Goal: Obtain resource: Download file/media

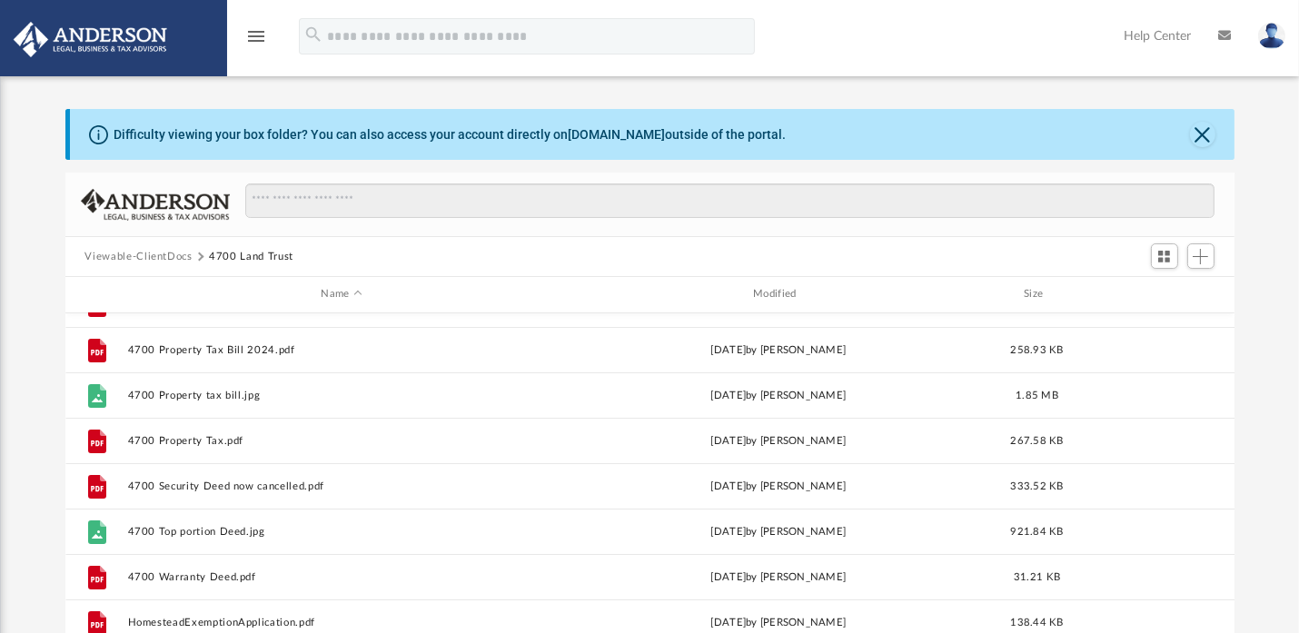
click at [1273, 38] on img at bounding box center [1271, 36] width 27 height 26
click at [1271, 38] on img at bounding box center [1271, 36] width 27 height 26
click at [251, 36] on icon "menu" at bounding box center [256, 36] width 22 height 22
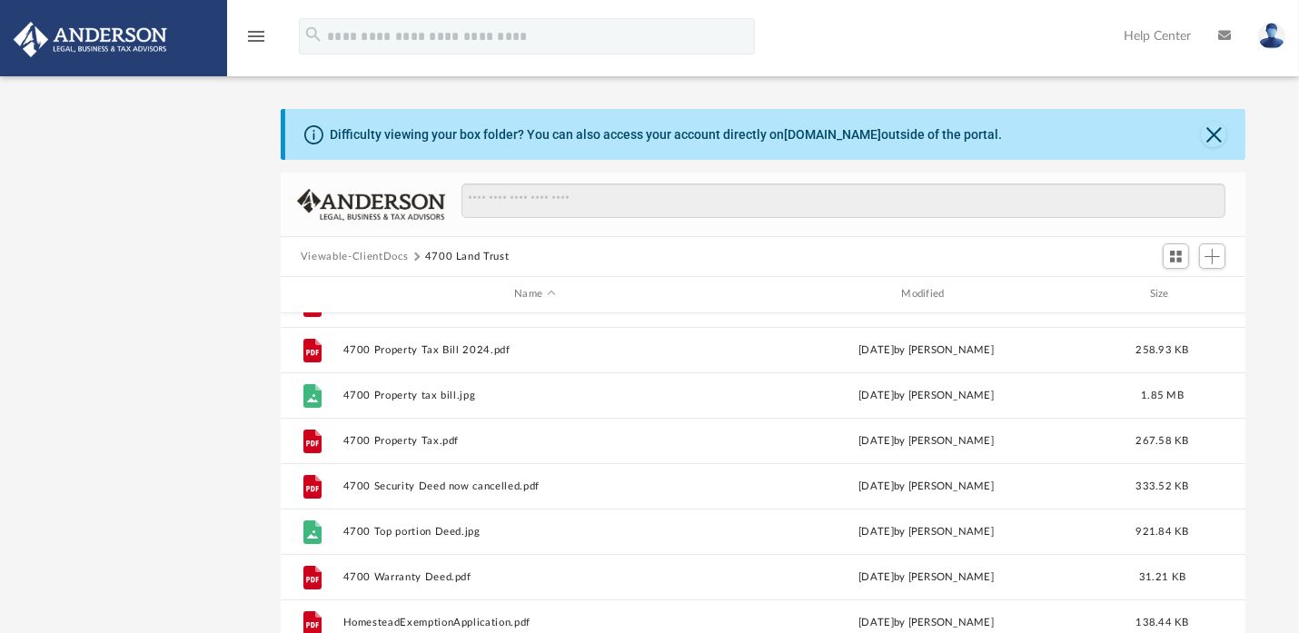
scroll to position [18, 19]
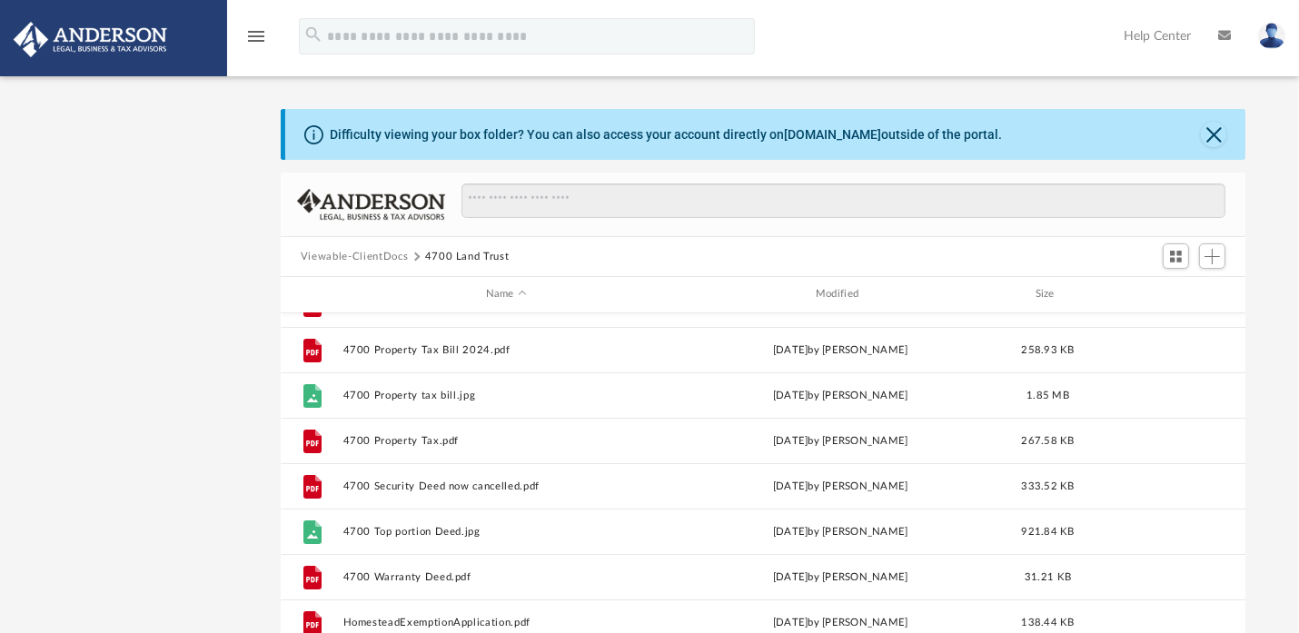
click at [251, 38] on icon "menu" at bounding box center [256, 36] width 22 height 22
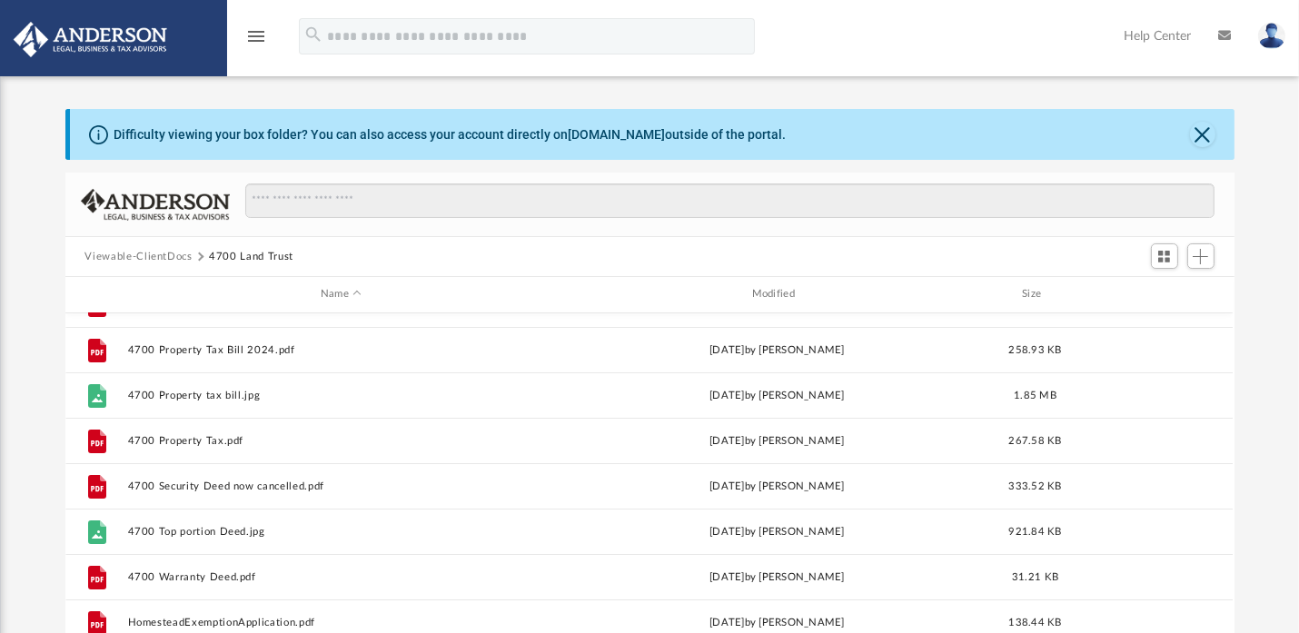
scroll to position [394, 1150]
click at [251, 38] on icon "menu" at bounding box center [256, 36] width 22 height 22
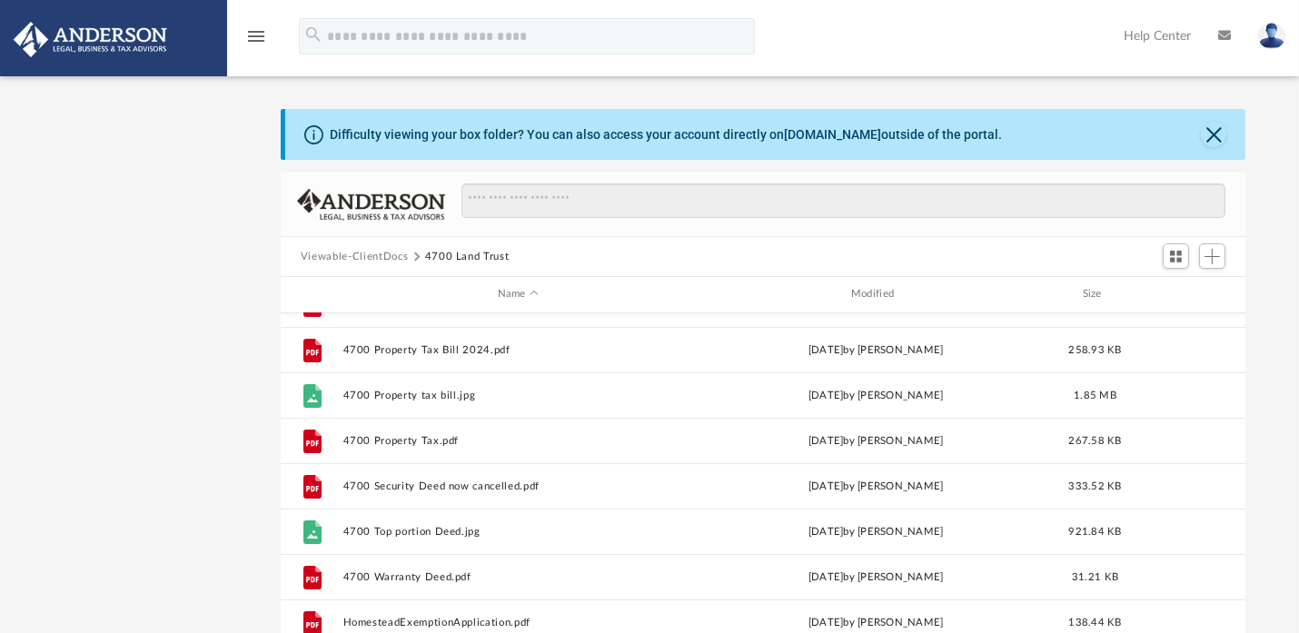
scroll to position [18, 19]
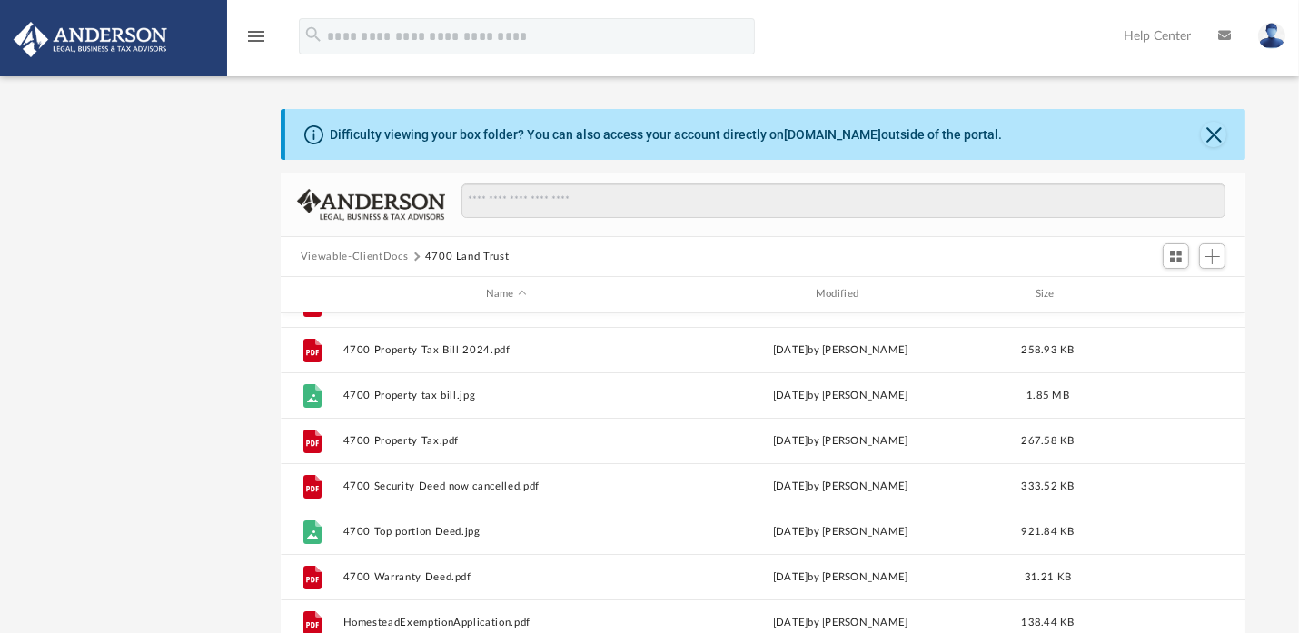
click at [371, 252] on button "Viewable-ClientDocs" at bounding box center [354, 257] width 107 height 16
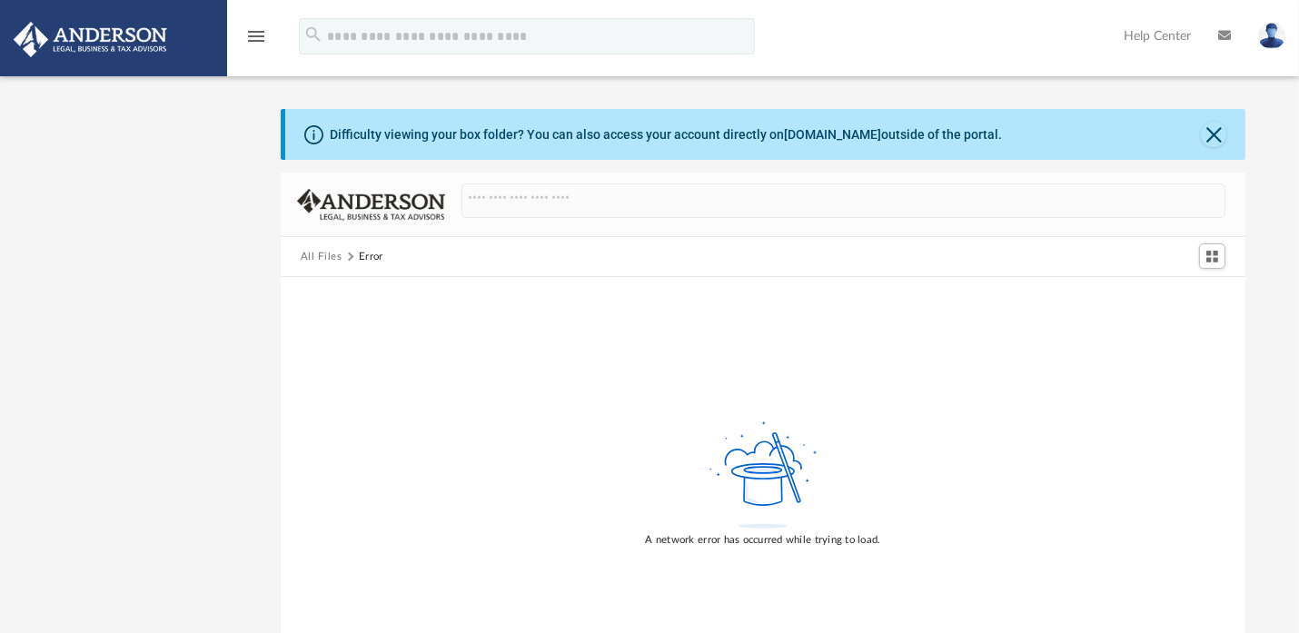
click at [249, 37] on icon "menu" at bounding box center [256, 36] width 22 height 22
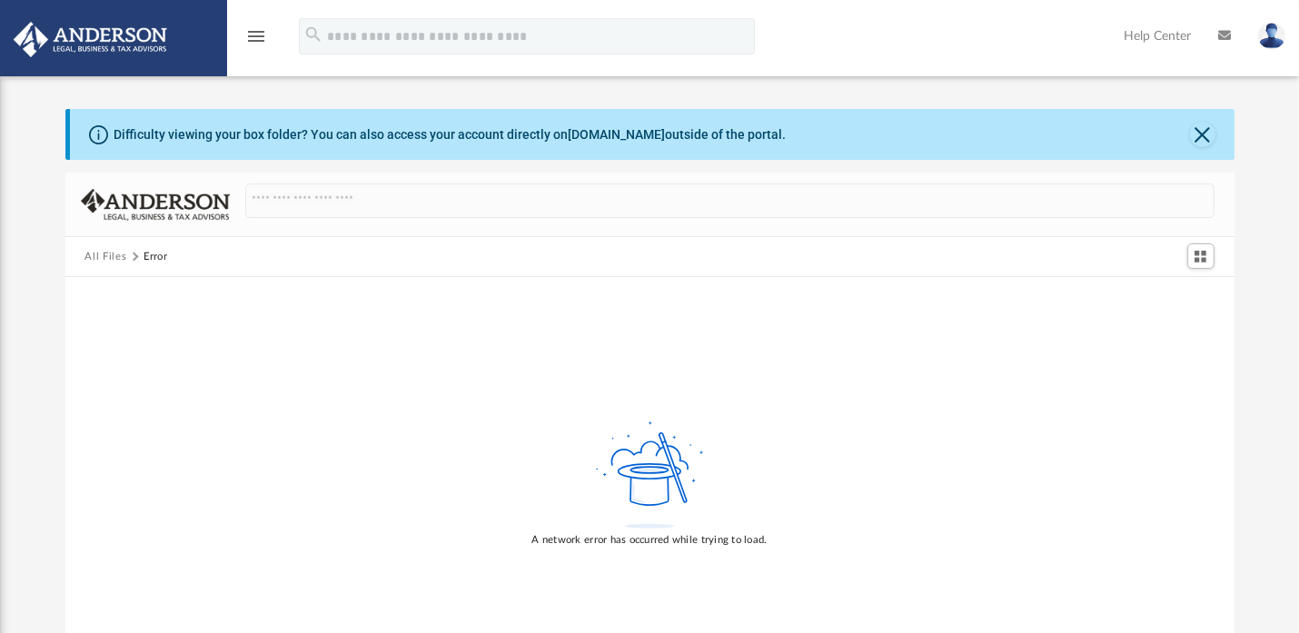
click at [245, 40] on icon "menu" at bounding box center [256, 36] width 22 height 22
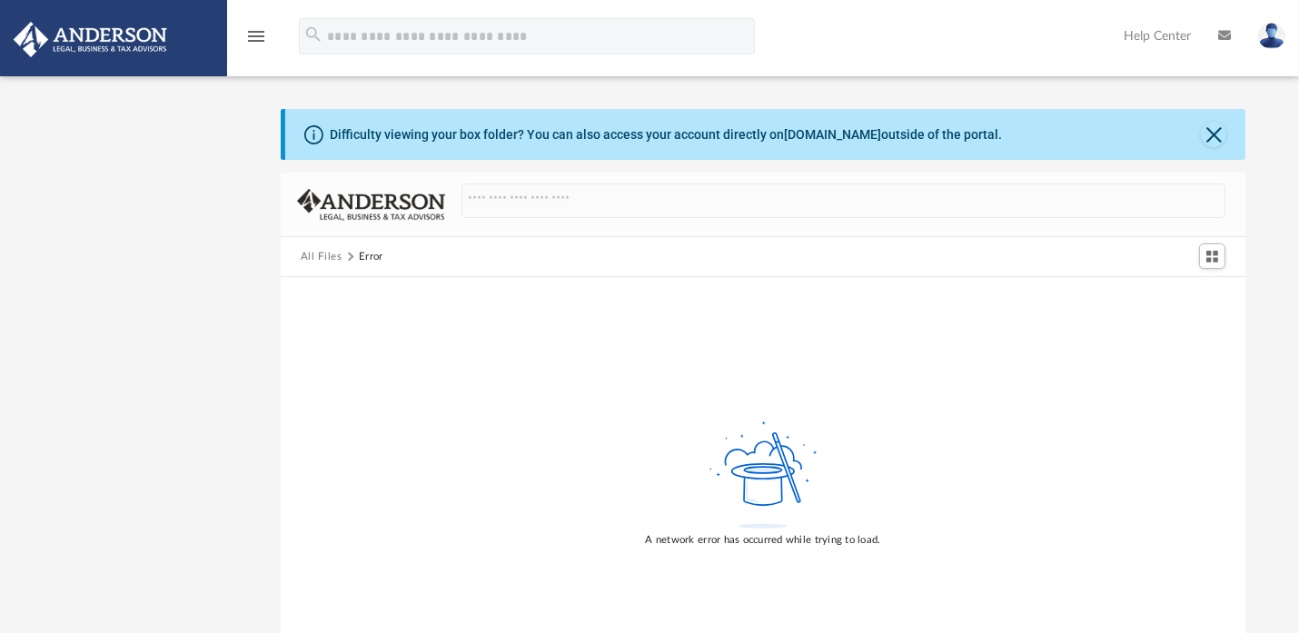
click at [91, 109] on div "App spikebrantley@gmail.com Sign Out spikebrantley@gmail.com Home Online Orderi…" at bounding box center [649, 371] width 1299 height 638
click at [1267, 31] on img at bounding box center [1271, 36] width 27 height 26
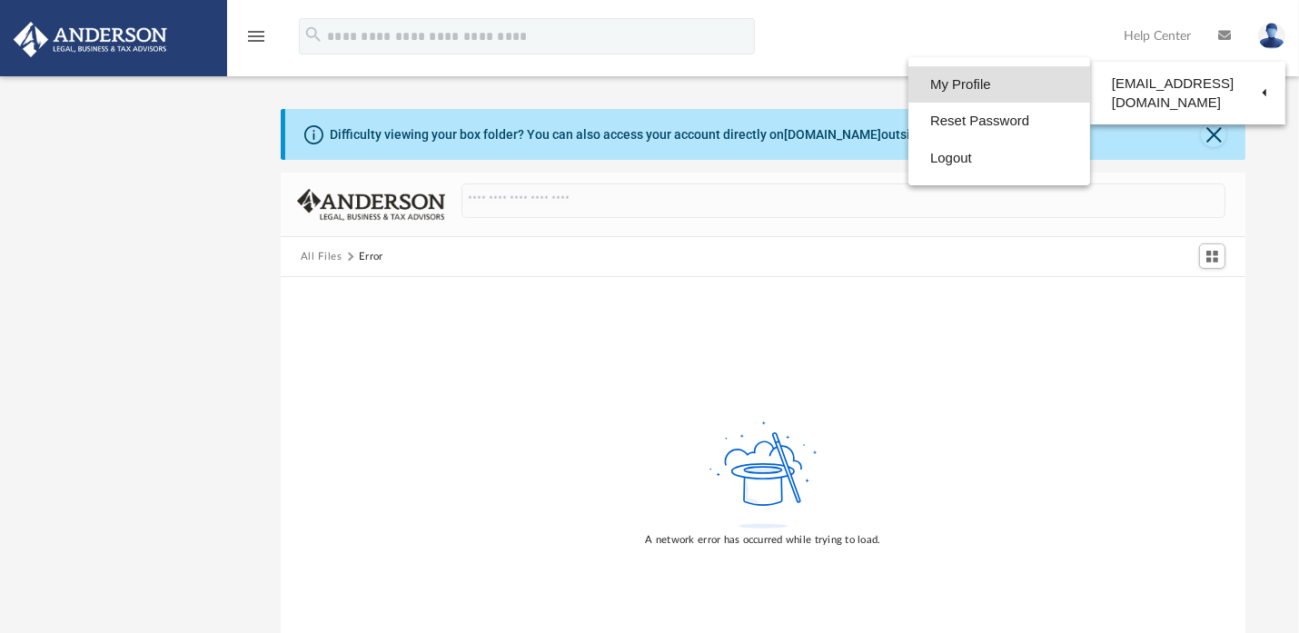
click at [965, 88] on link "My Profile" at bounding box center [999, 84] width 182 height 37
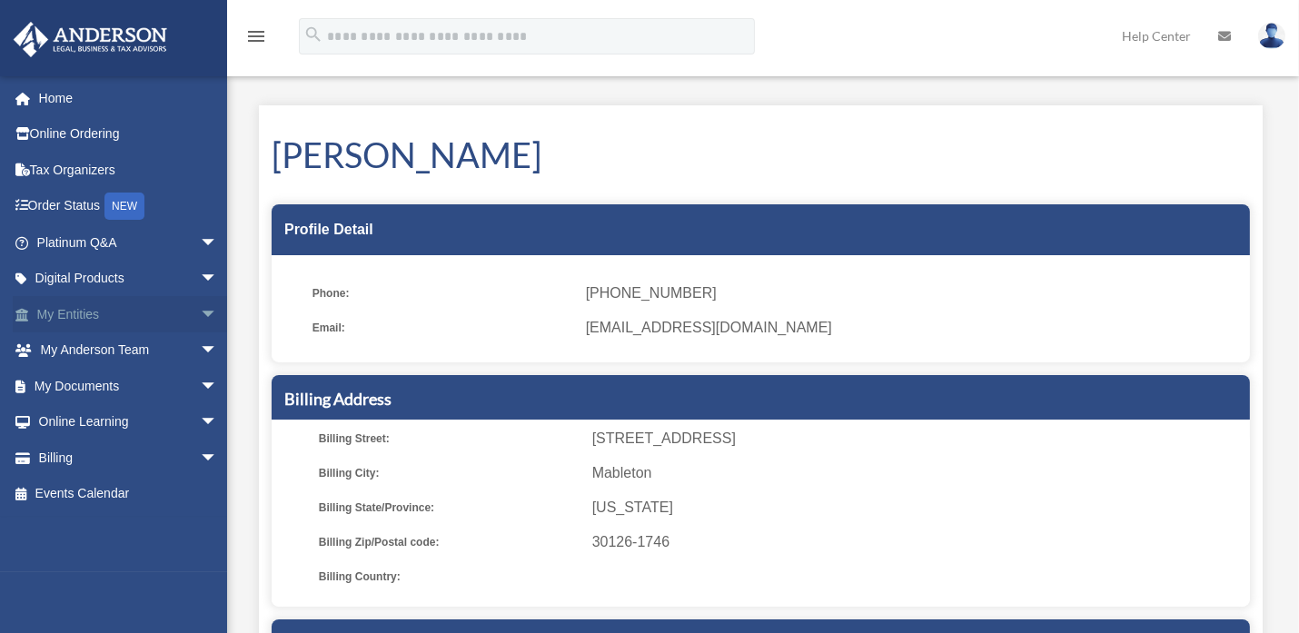
click at [200, 315] on span "arrow_drop_down" at bounding box center [218, 314] width 36 height 37
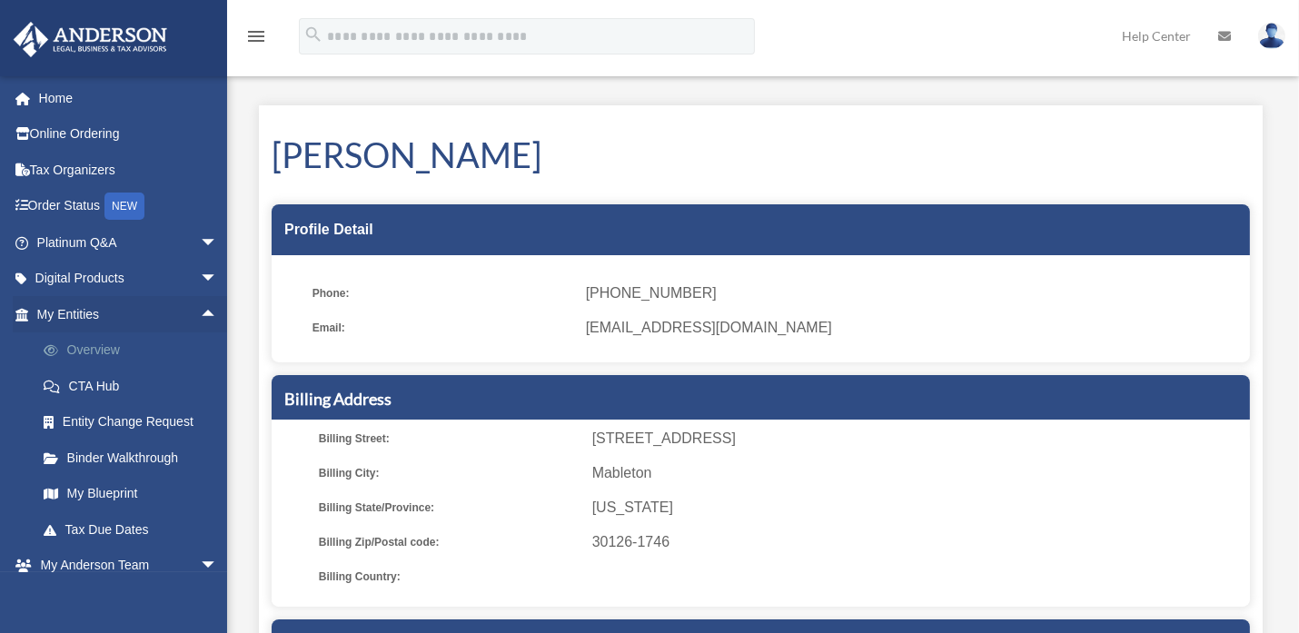
click at [102, 348] on link "Overview" at bounding box center [135, 350] width 220 height 36
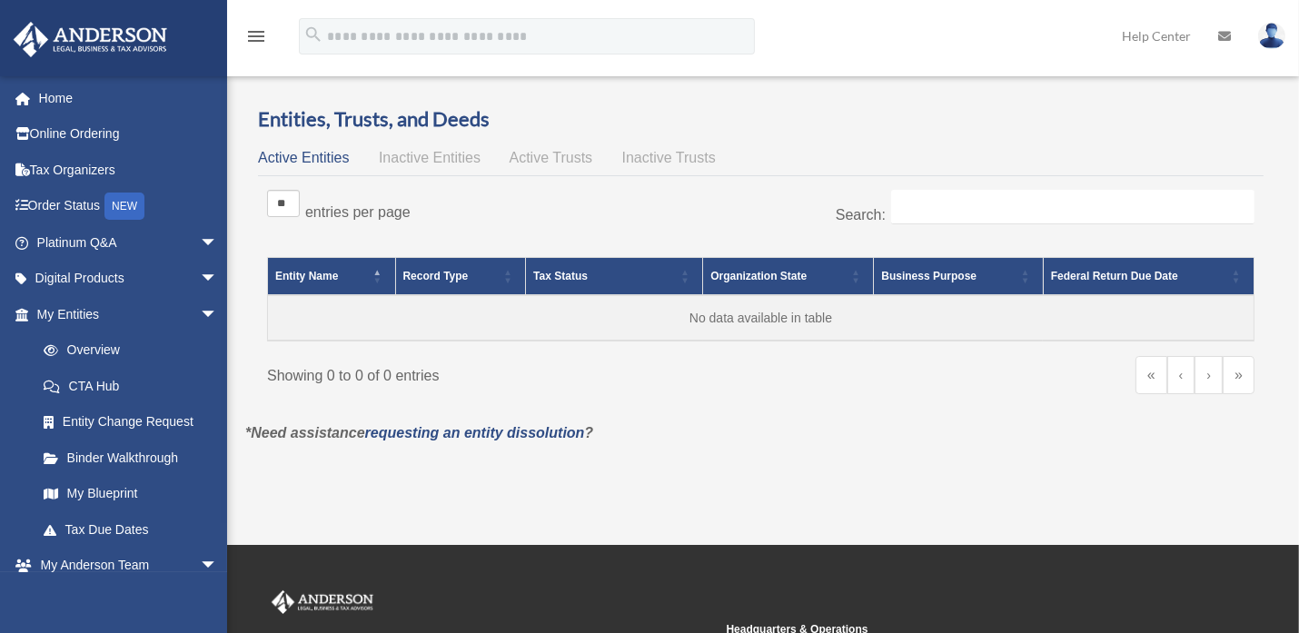
click at [432, 162] on span "Inactive Entities" at bounding box center [430, 157] width 102 height 15
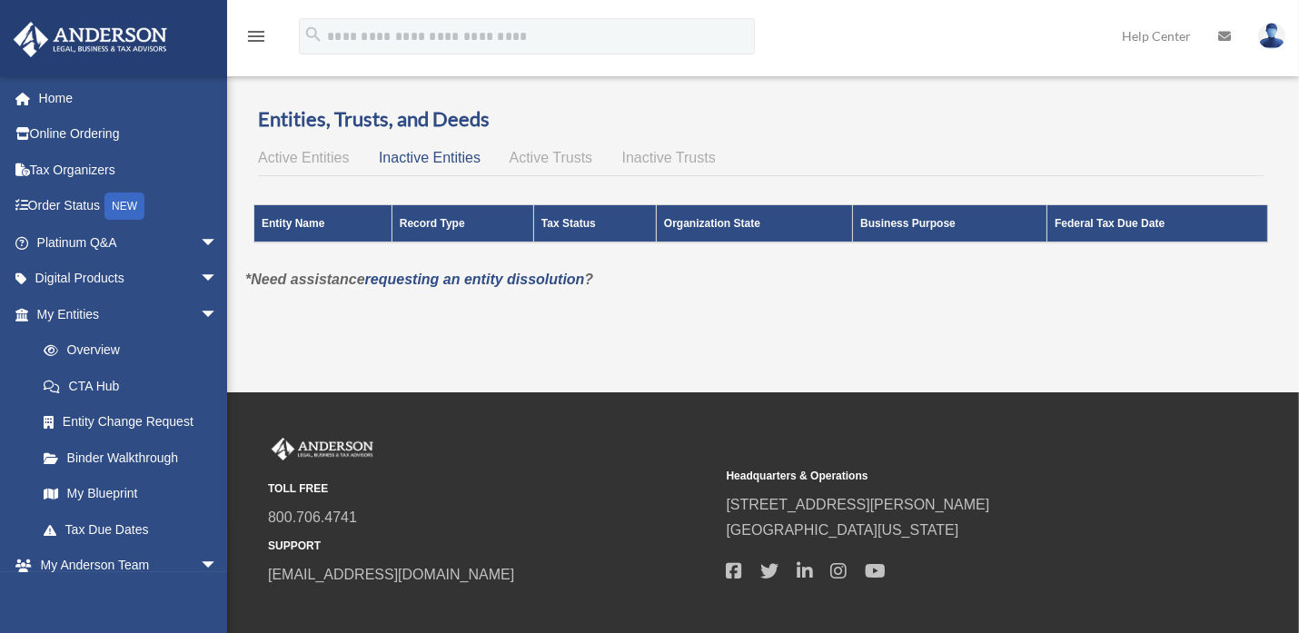
click at [535, 157] on span "Active Trusts" at bounding box center [551, 157] width 84 height 15
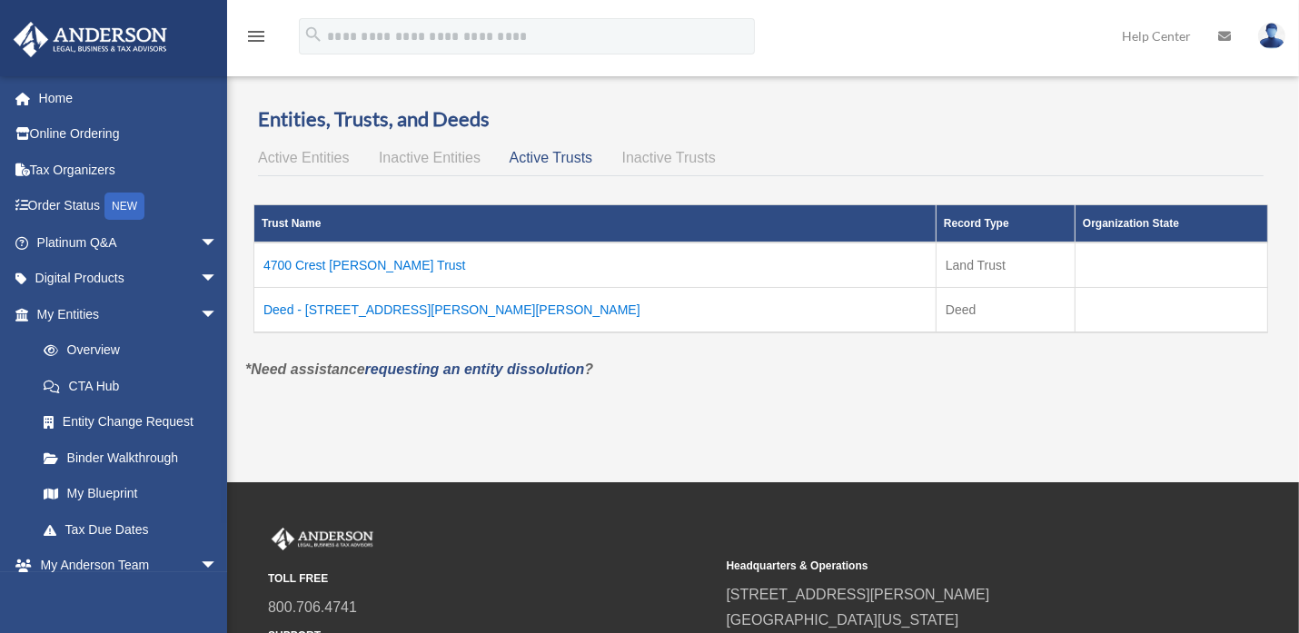
click at [336, 304] on td "Deed - 4700 Crest Knoll Dr SE" at bounding box center [595, 310] width 682 height 45
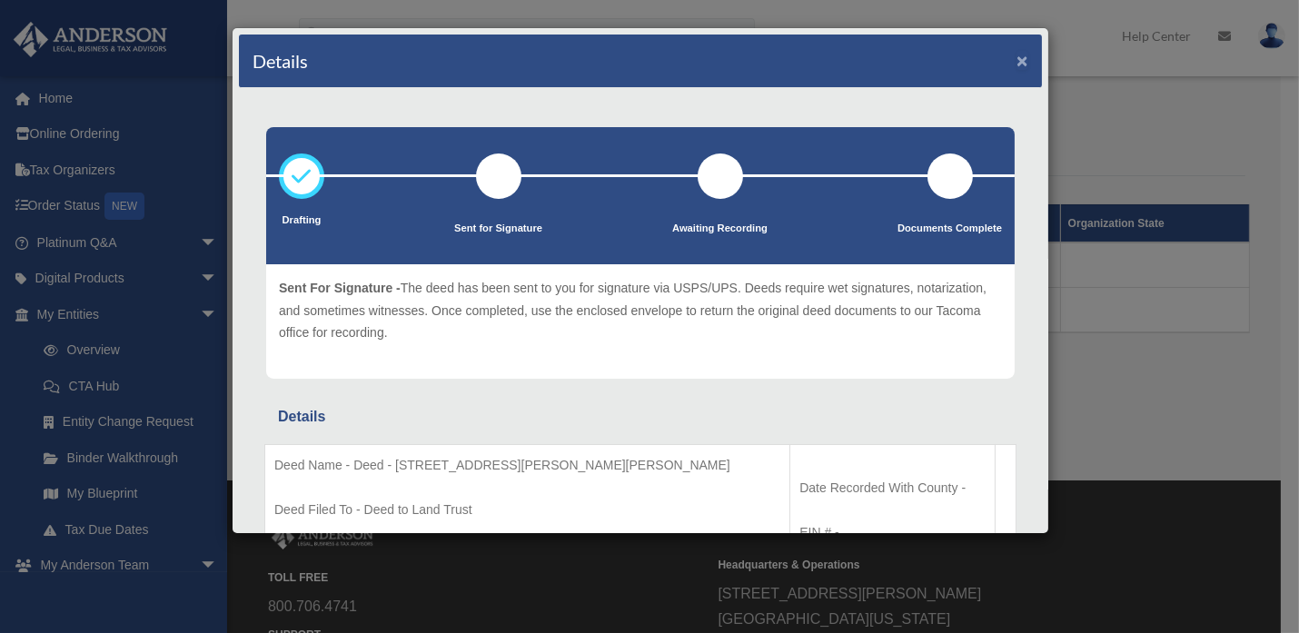
click at [1016, 52] on button "×" at bounding box center [1022, 60] width 12 height 19
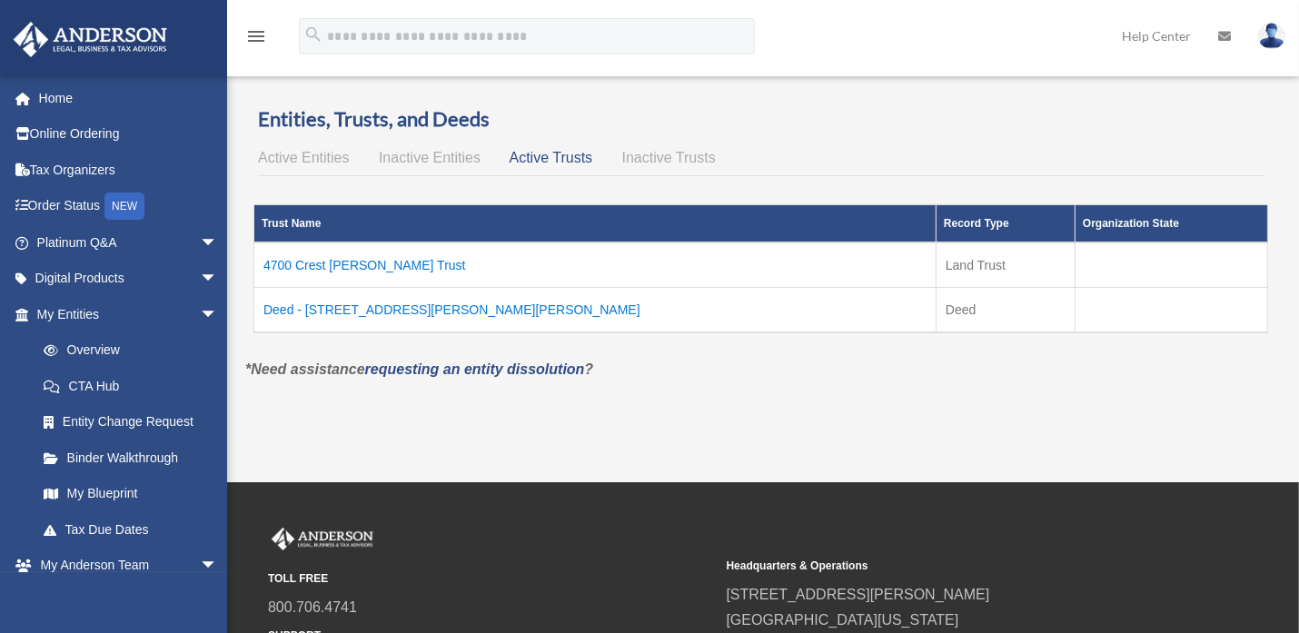
click at [333, 258] on td "4700 Crest Knoll Trust" at bounding box center [595, 264] width 682 height 45
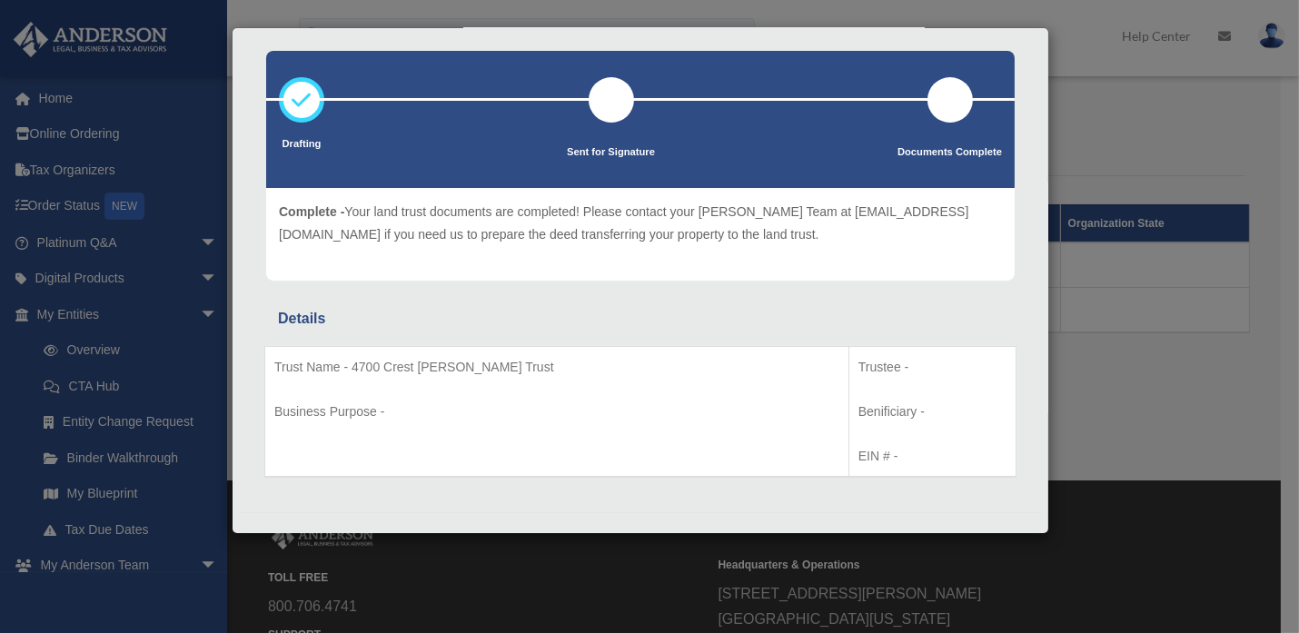
scroll to position [87, 0]
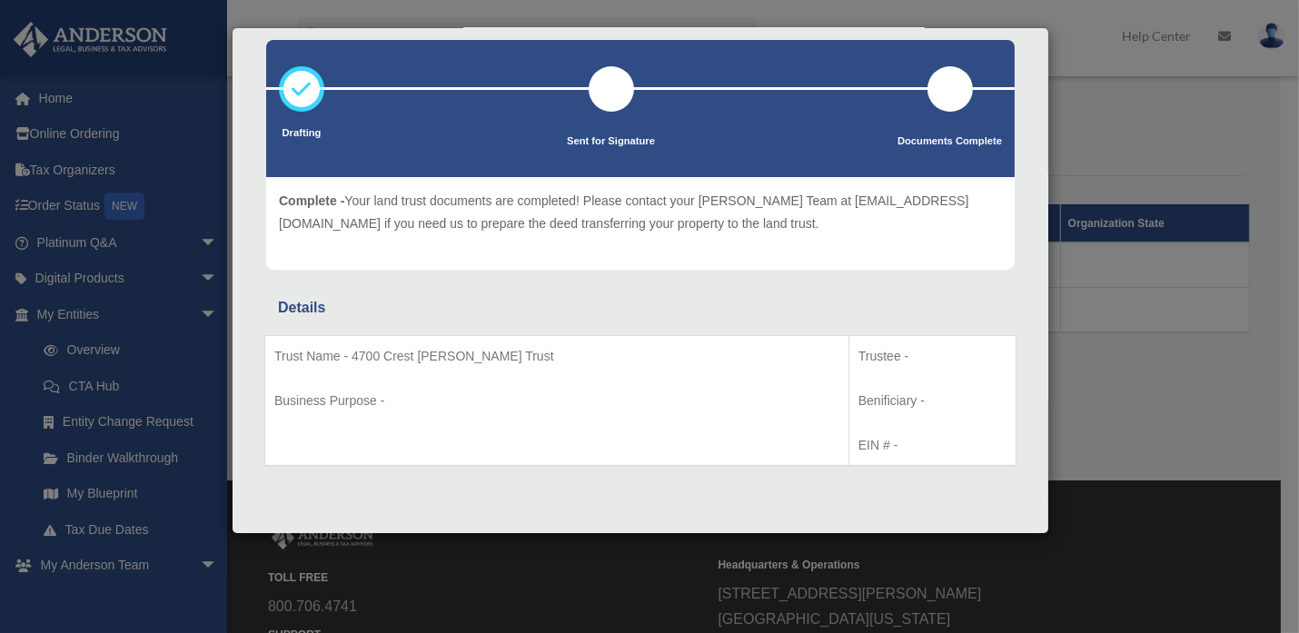
click at [440, 348] on p "Trust Name - 4700 Crest Knoll Trust" at bounding box center [556, 356] width 565 height 23
drag, startPoint x: 440, startPoint y: 348, endPoint x: 659, endPoint y: 225, distance: 250.9
click at [659, 225] on p "Complete - Your land trust documents are completed! Please contact your Anderso…" at bounding box center [640, 212] width 723 height 45
click at [598, 84] on div at bounding box center [611, 88] width 45 height 45
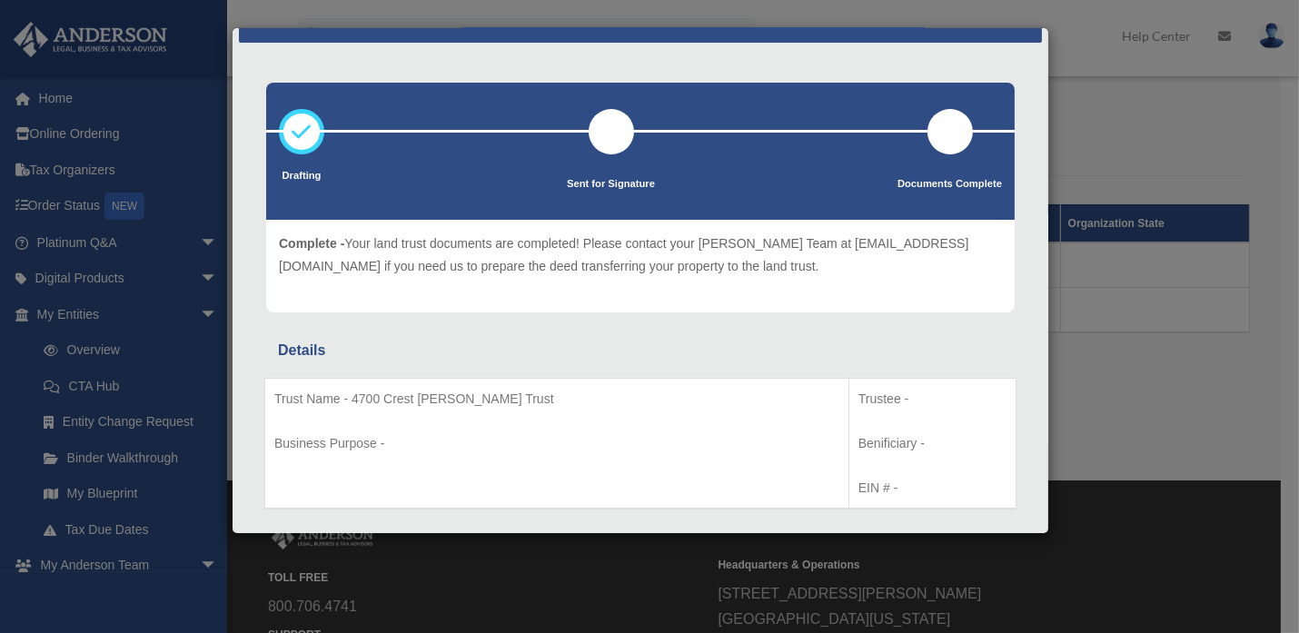
scroll to position [0, 0]
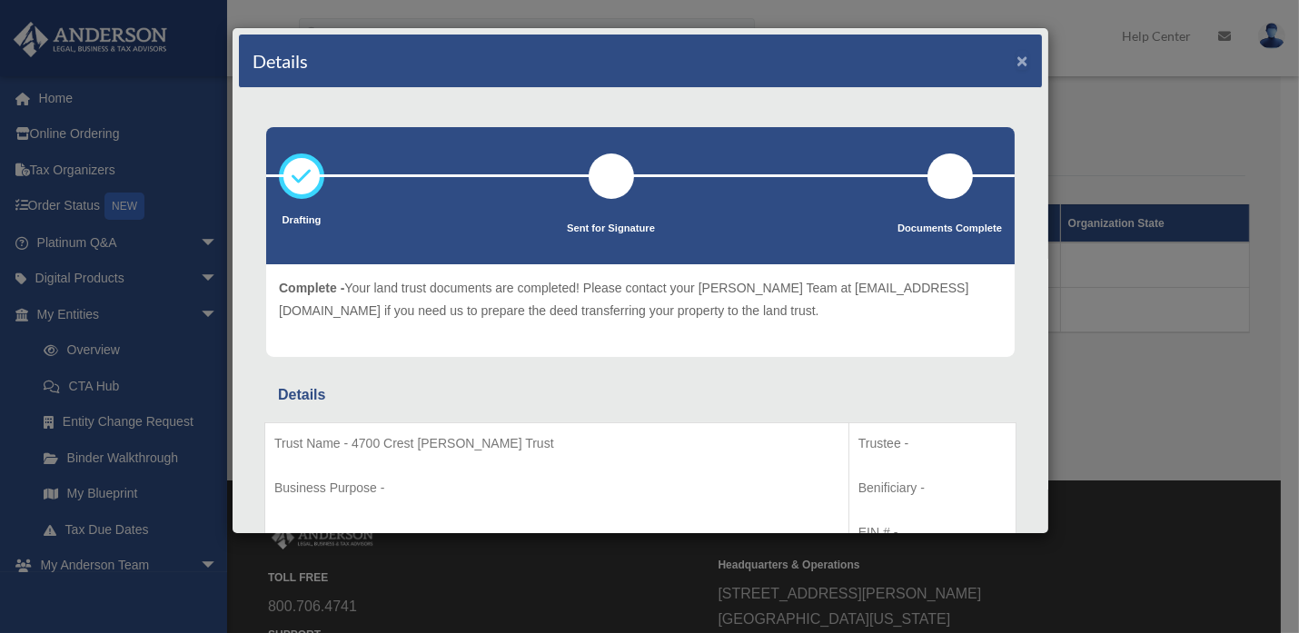
click at [1016, 54] on button "×" at bounding box center [1022, 60] width 12 height 19
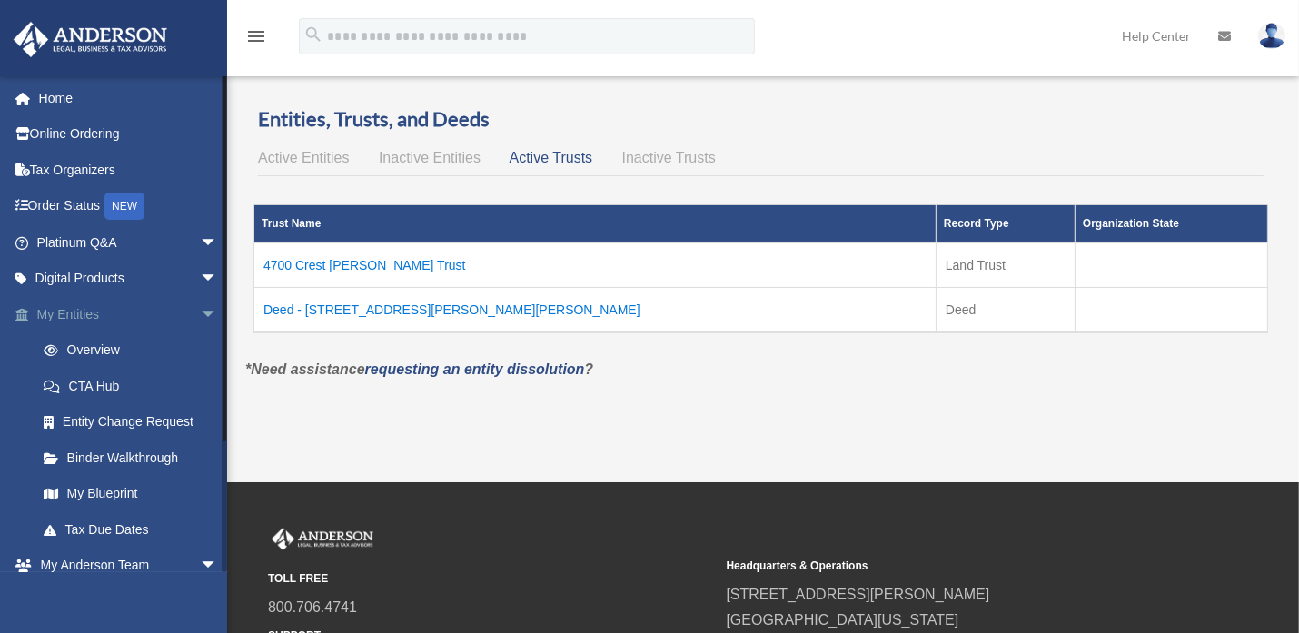
click at [200, 311] on span "arrow_drop_down" at bounding box center [218, 314] width 36 height 37
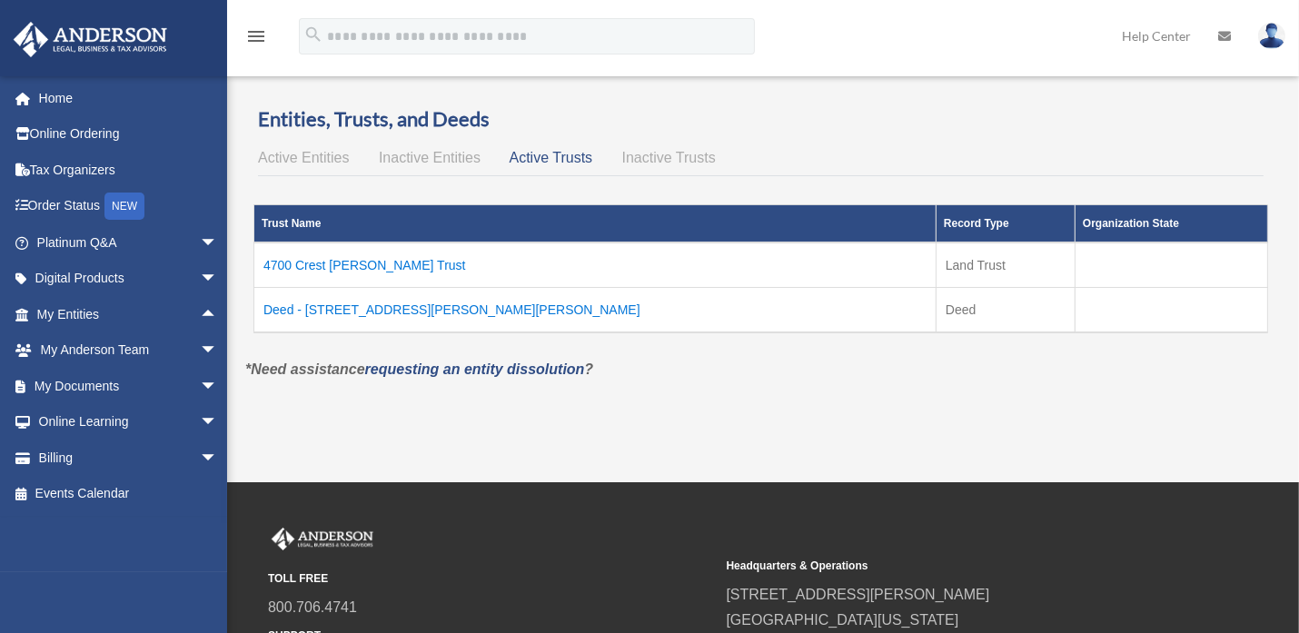
click at [332, 311] on td "Deed - [STREET_ADDRESS][PERSON_NAME][PERSON_NAME]" at bounding box center [595, 310] width 682 height 45
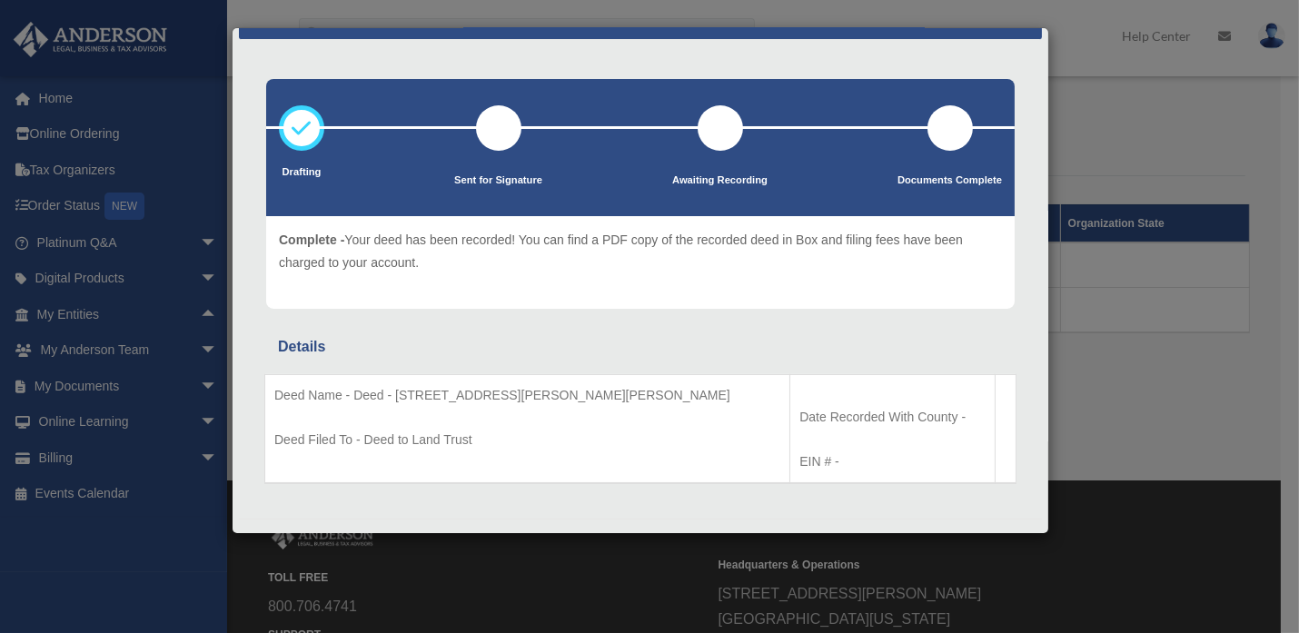
scroll to position [66, 0]
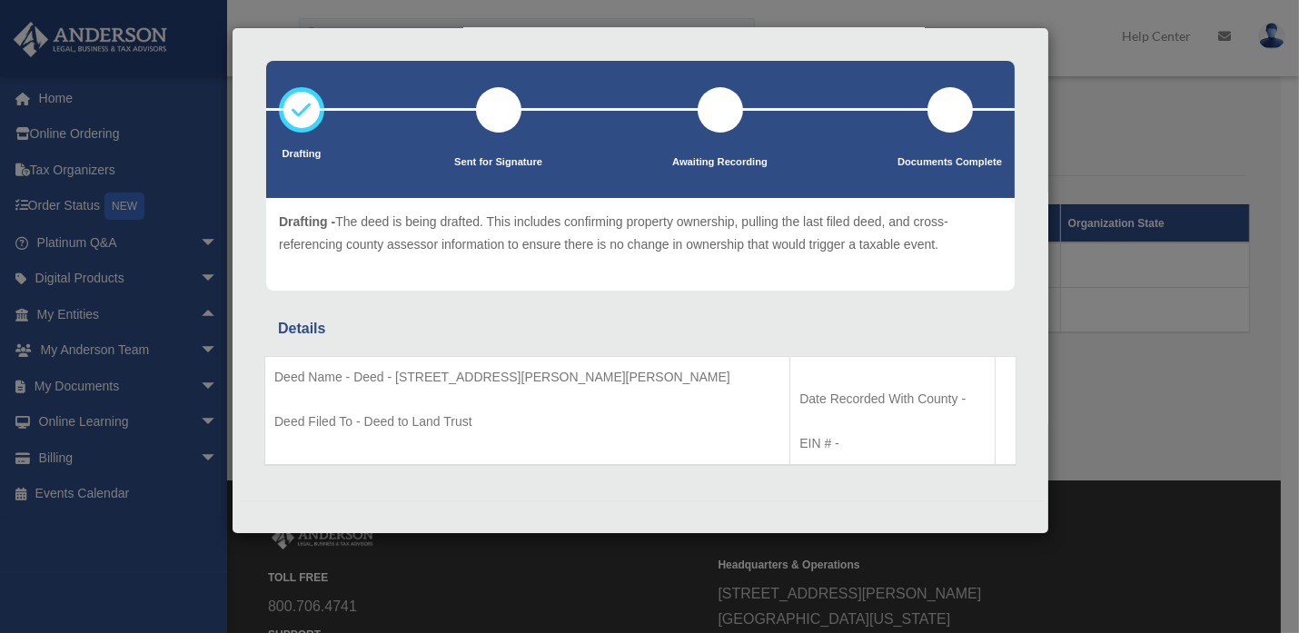
click at [116, 280] on div "Details × Drafting Sent for Signature" at bounding box center [649, 316] width 1299 height 633
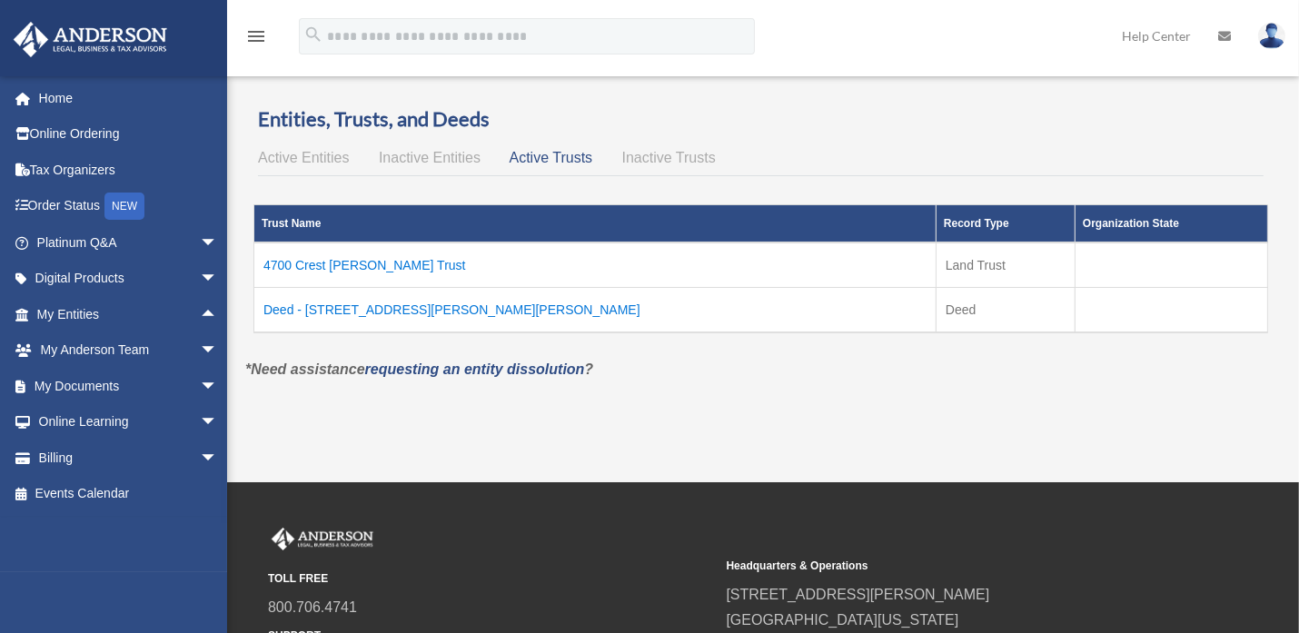
click at [334, 307] on td "Deed - [STREET_ADDRESS][PERSON_NAME][PERSON_NAME]" at bounding box center [595, 310] width 682 height 45
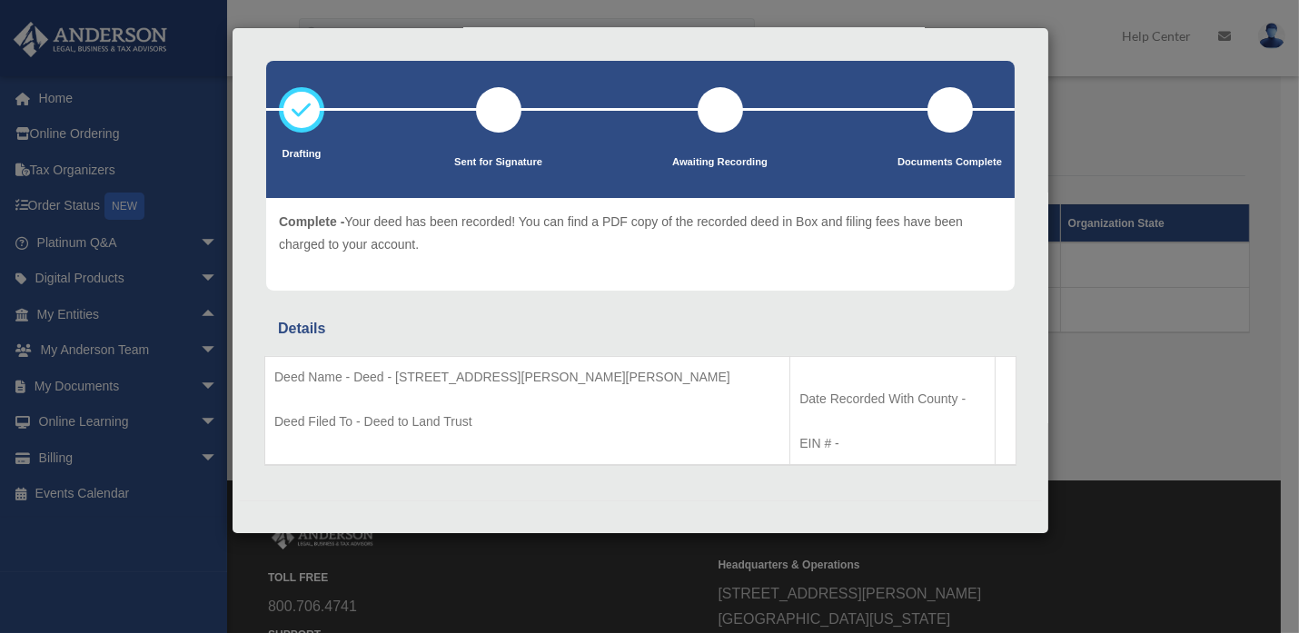
scroll to position [0, 0]
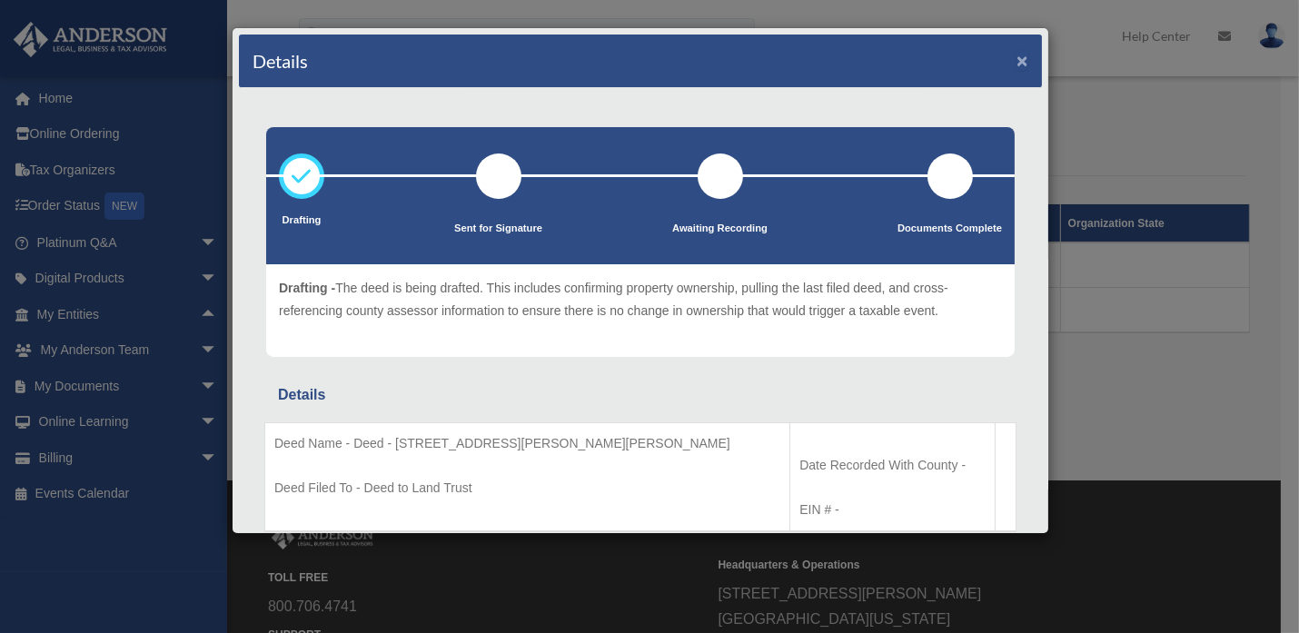
click at [1016, 54] on button "×" at bounding box center [1022, 60] width 12 height 19
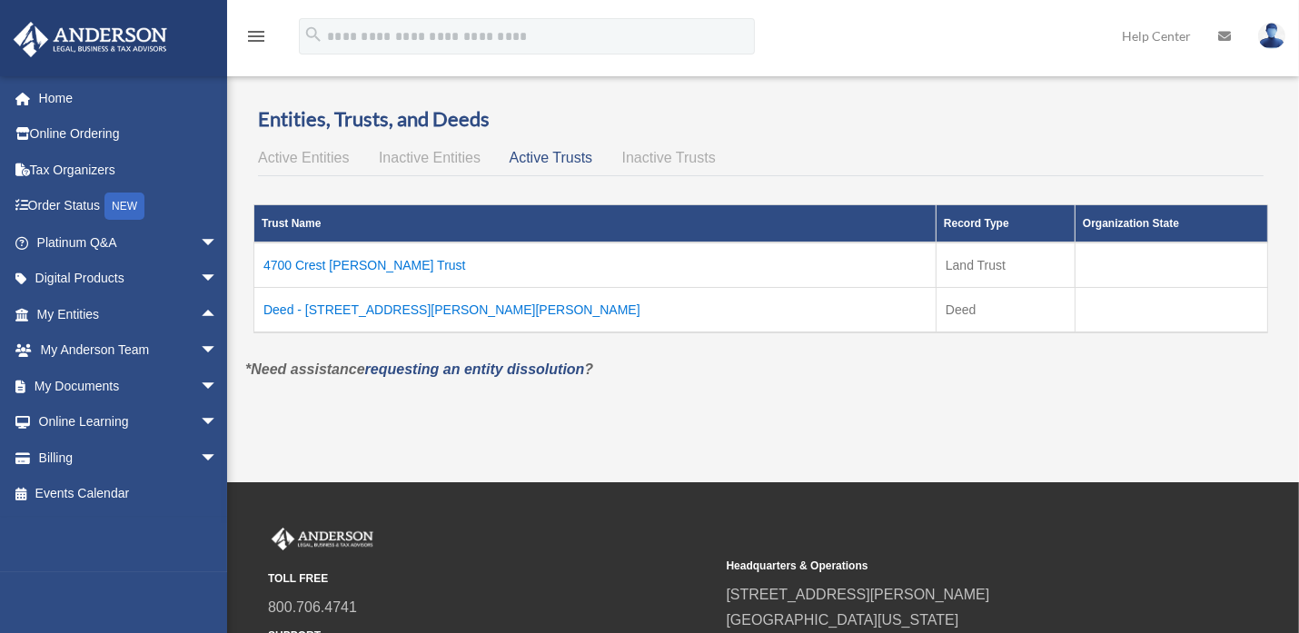
click at [328, 262] on td "4700 Crest [PERSON_NAME] Trust" at bounding box center [595, 264] width 682 height 45
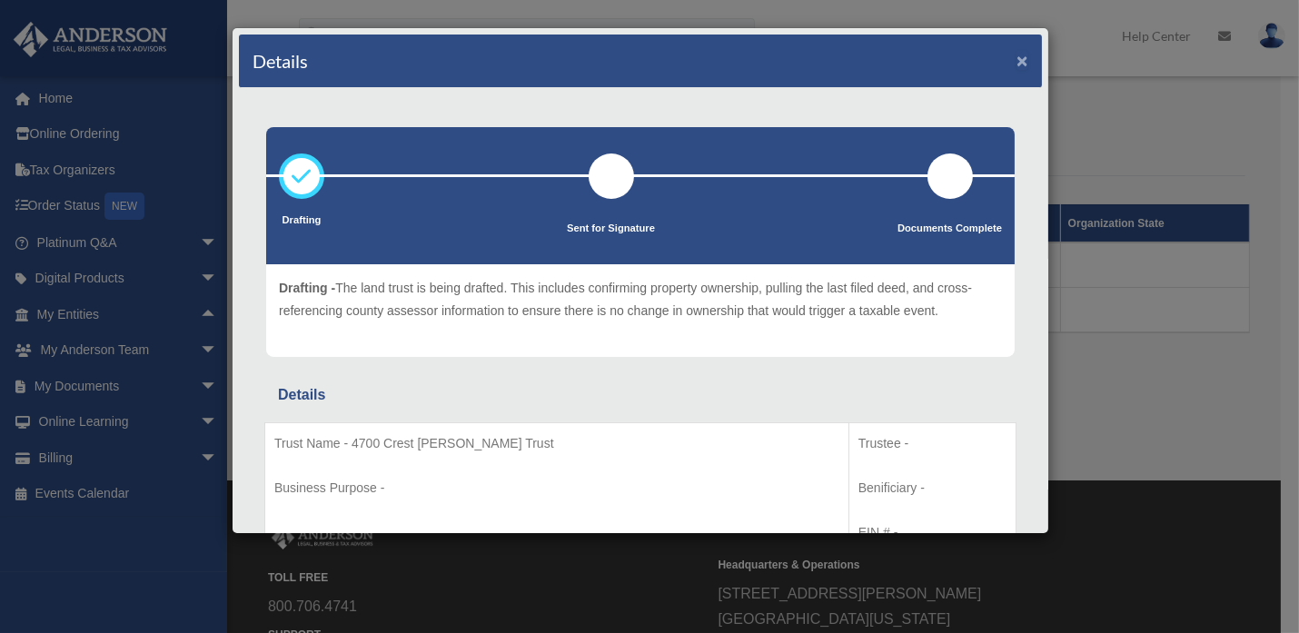
click at [1016, 64] on button "×" at bounding box center [1022, 60] width 12 height 19
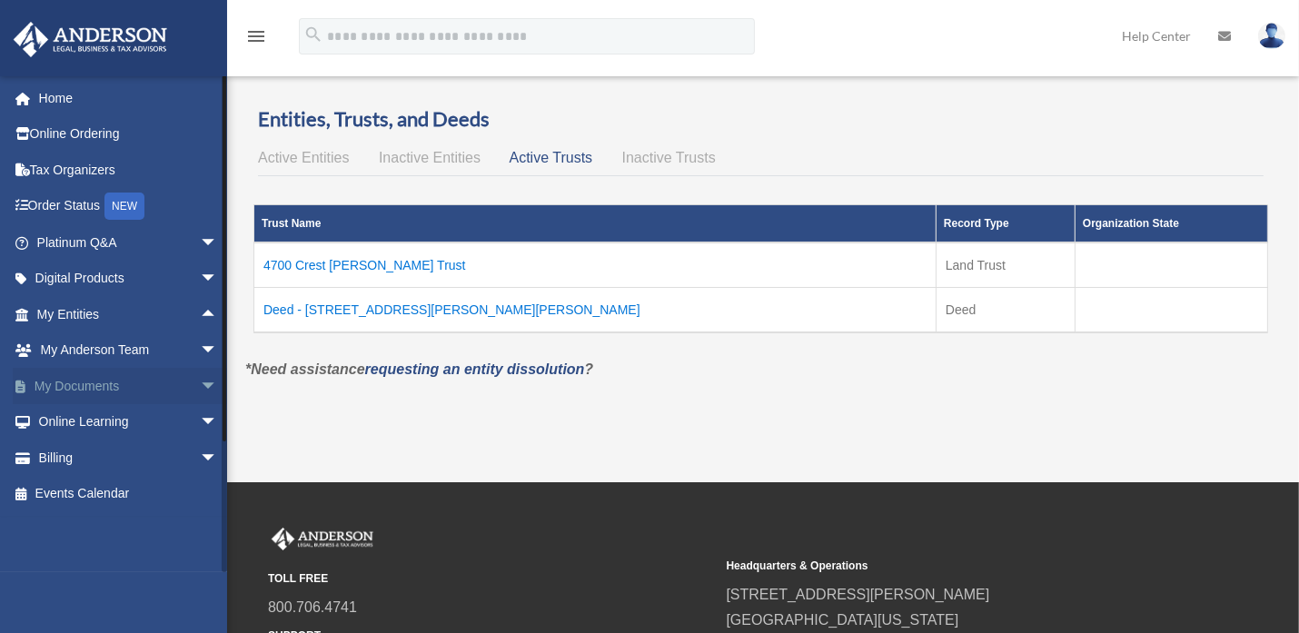
click at [200, 382] on span "arrow_drop_down" at bounding box center [218, 386] width 36 height 37
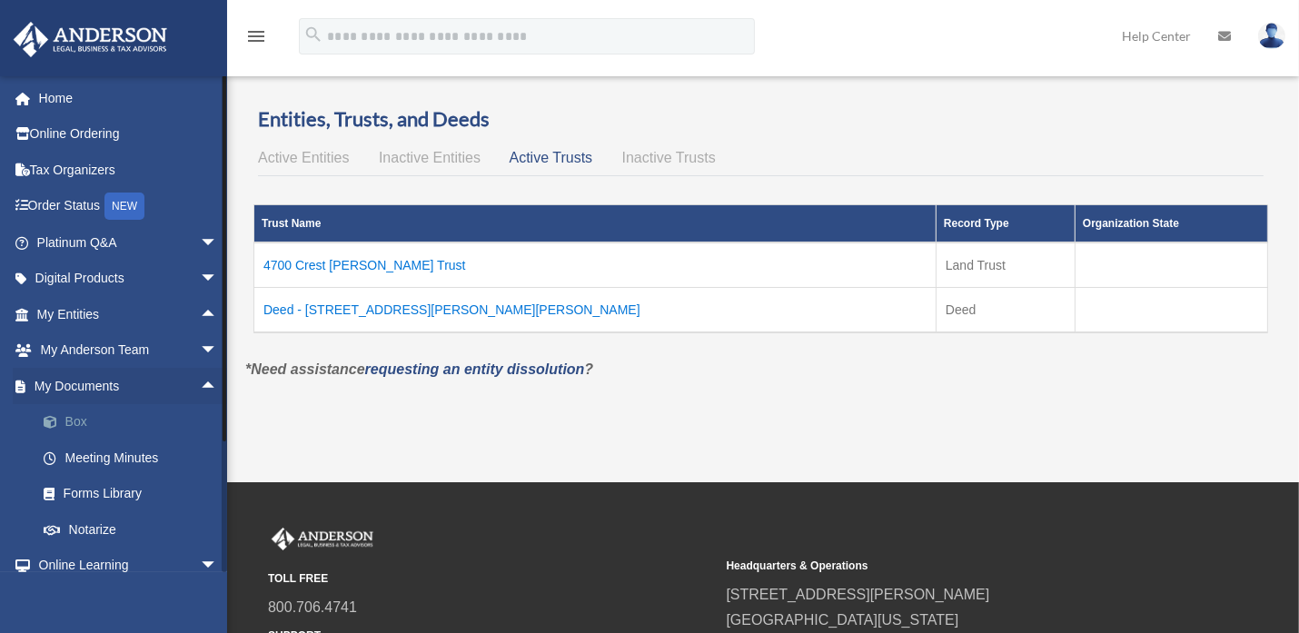
click at [91, 407] on link "Box" at bounding box center [135, 422] width 220 height 36
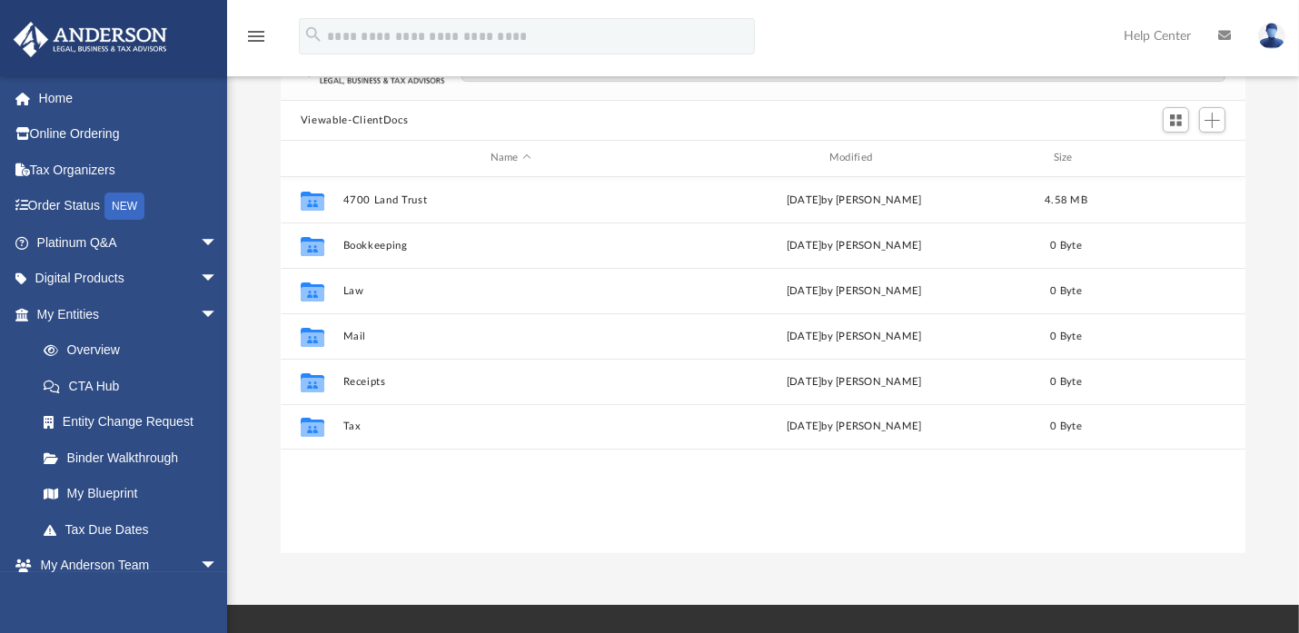
scroll to position [138, 0]
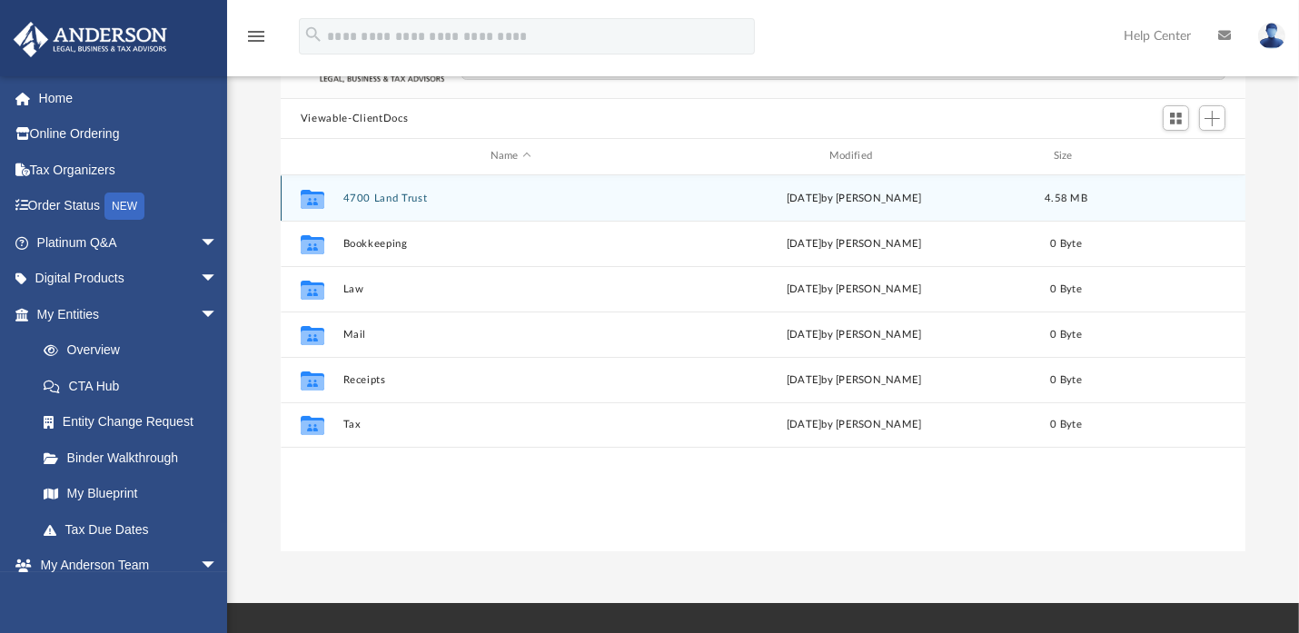
click at [394, 193] on button "4700 Land Trust" at bounding box center [510, 199] width 335 height 12
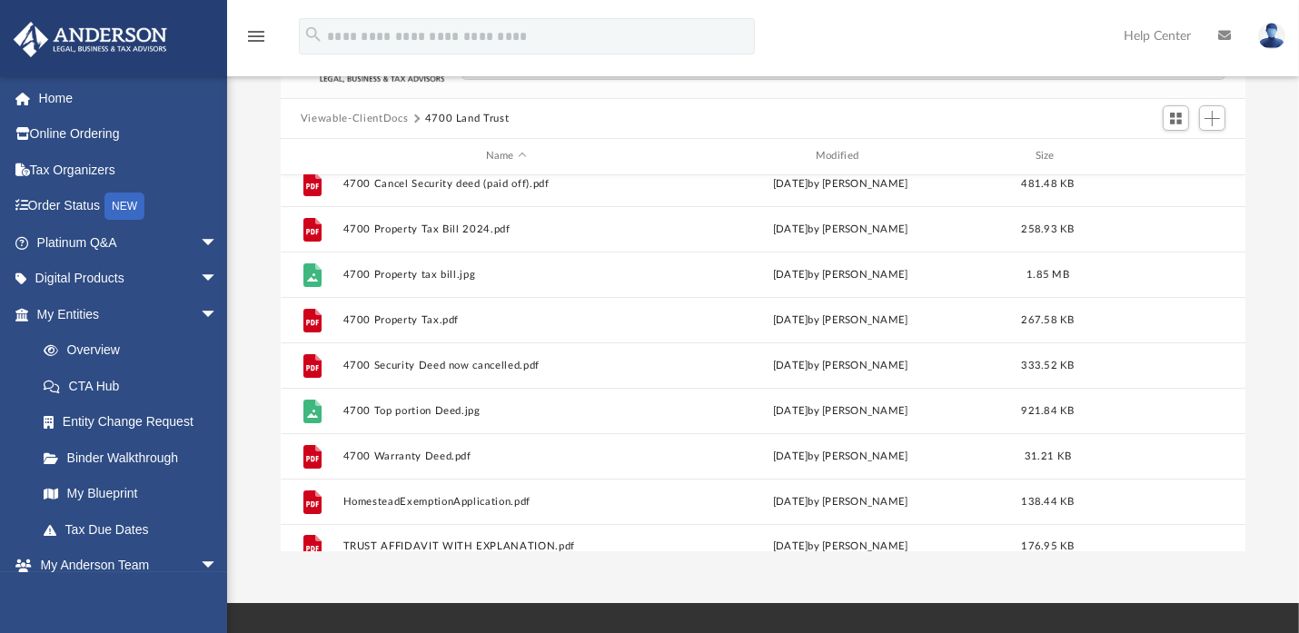
scroll to position [168, 0]
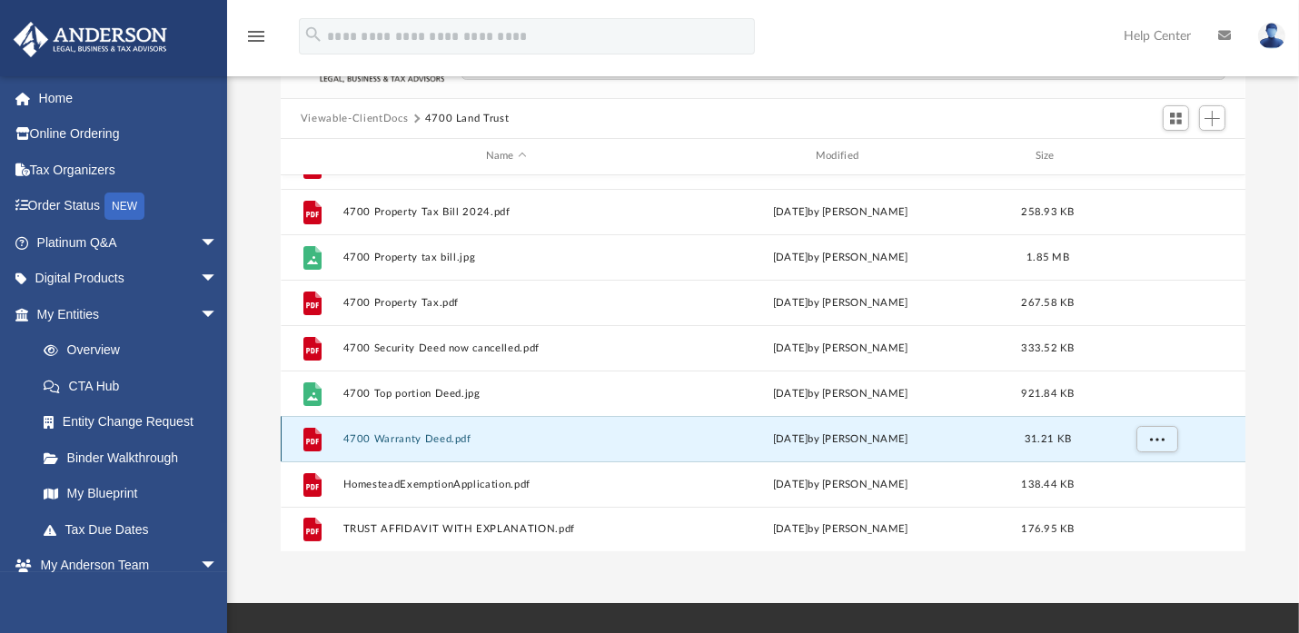
click at [401, 433] on button "4700 Warranty Deed.pdf" at bounding box center [506, 439] width 326 height 12
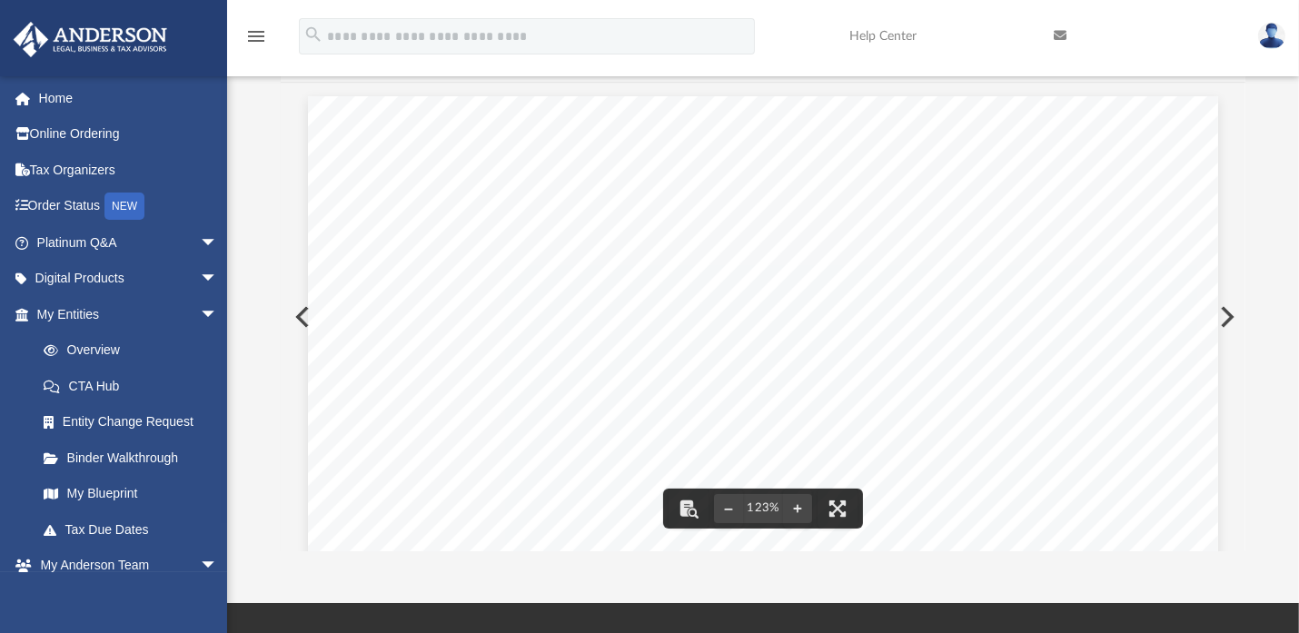
click at [1233, 536] on div "Scroll to top vertical_align_top" at bounding box center [1248, 537] width 38 height 38
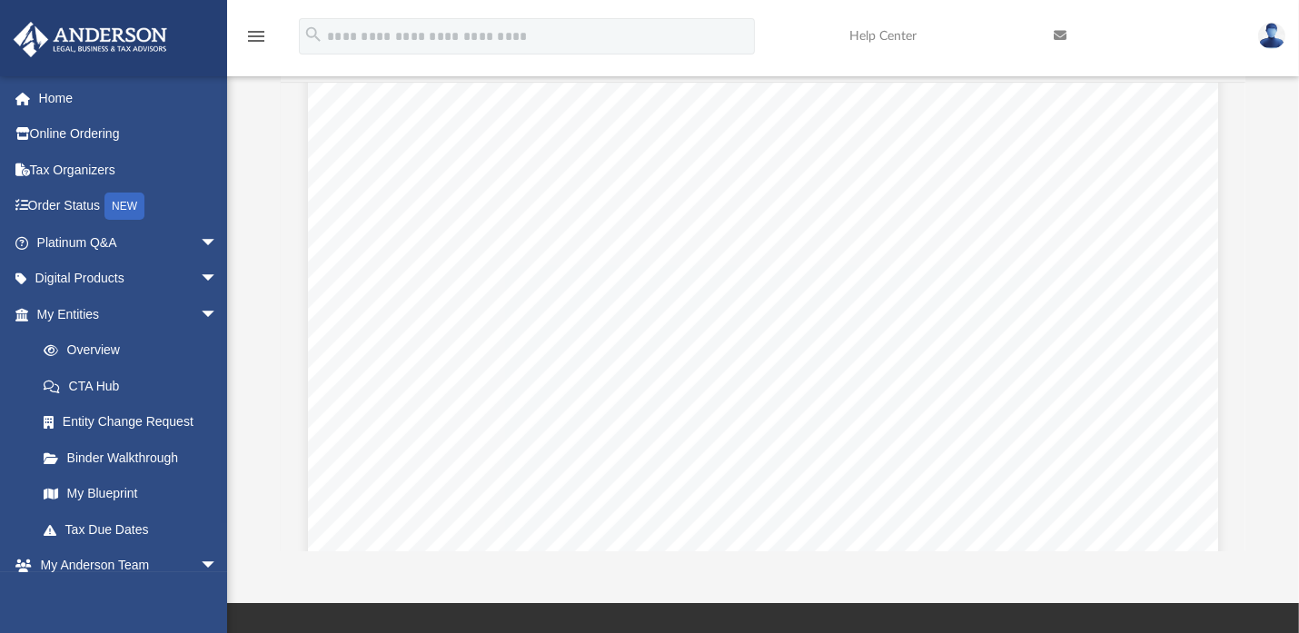
scroll to position [0, 0]
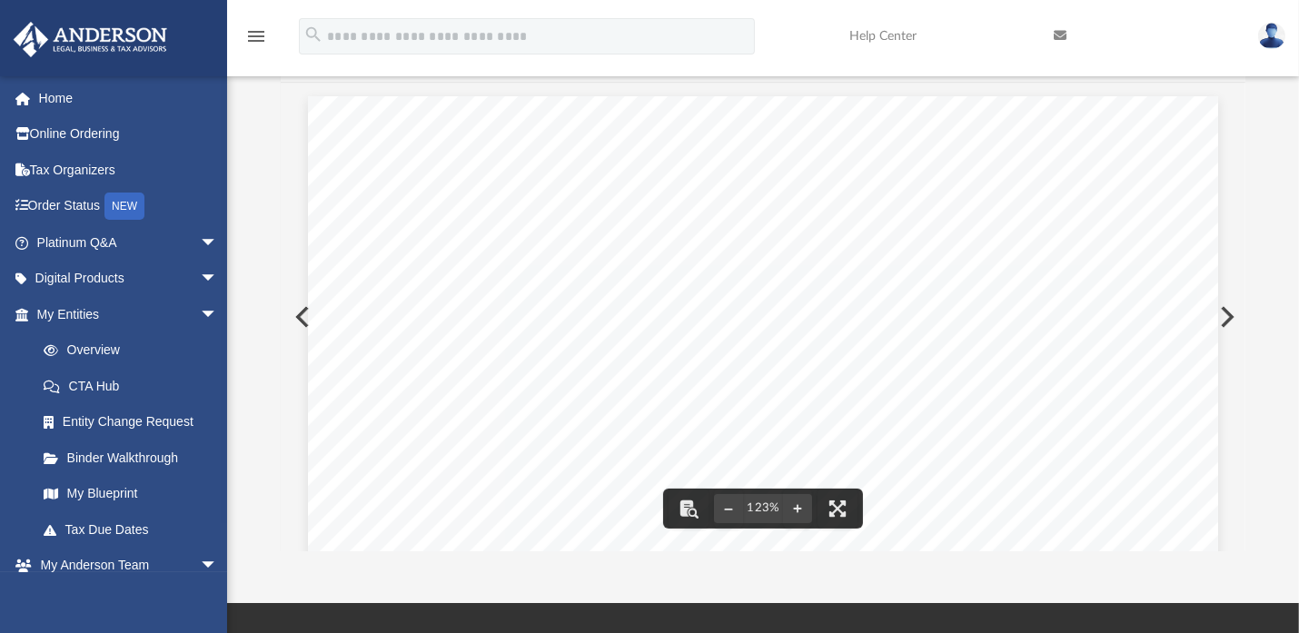
click at [1059, 35] on icon at bounding box center [1059, 35] width 13 height 13
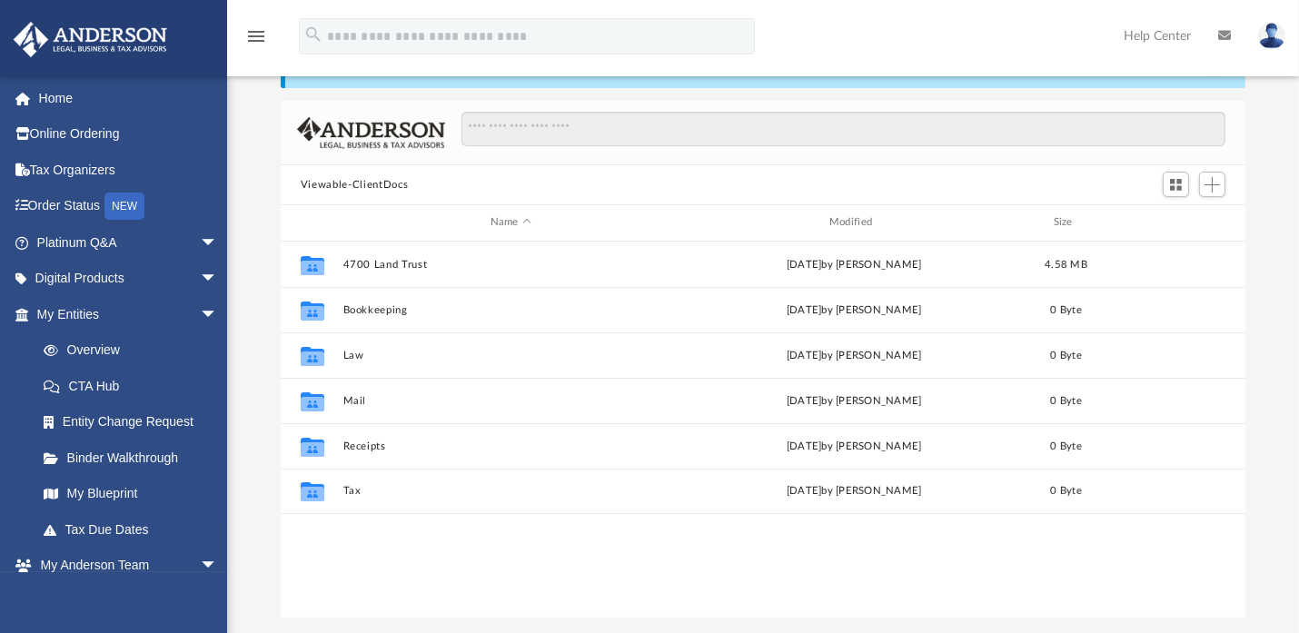
scroll to position [394, 946]
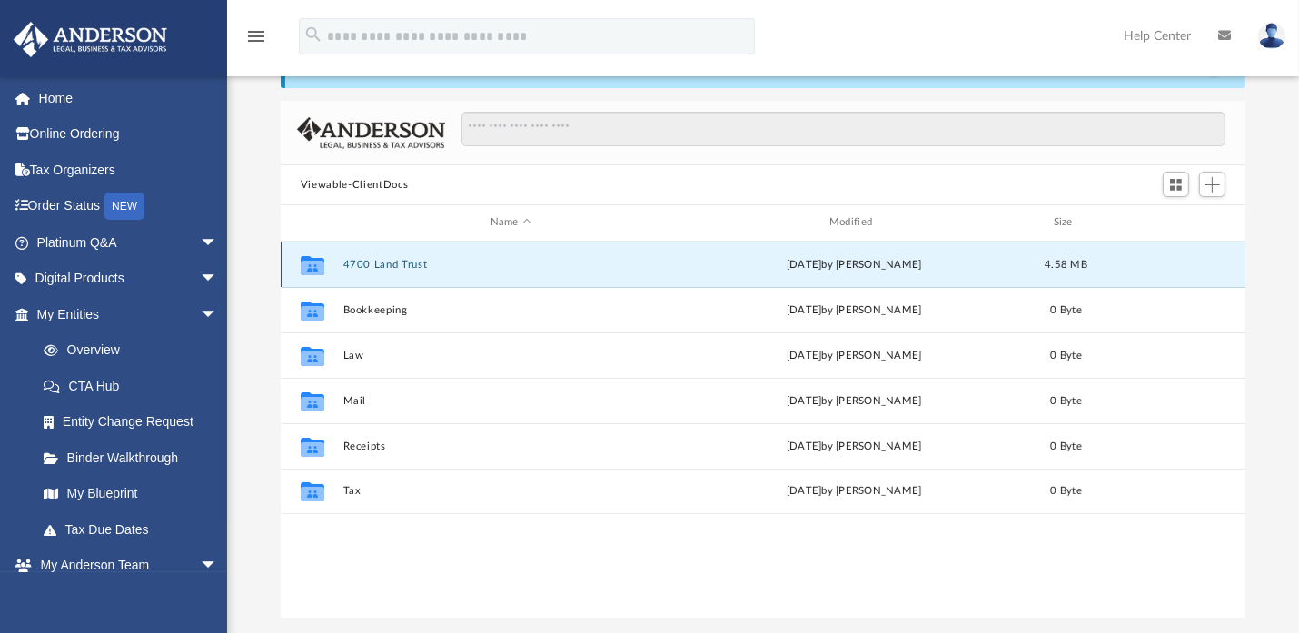
click at [351, 262] on button "4700 Land Trust" at bounding box center [510, 265] width 335 height 12
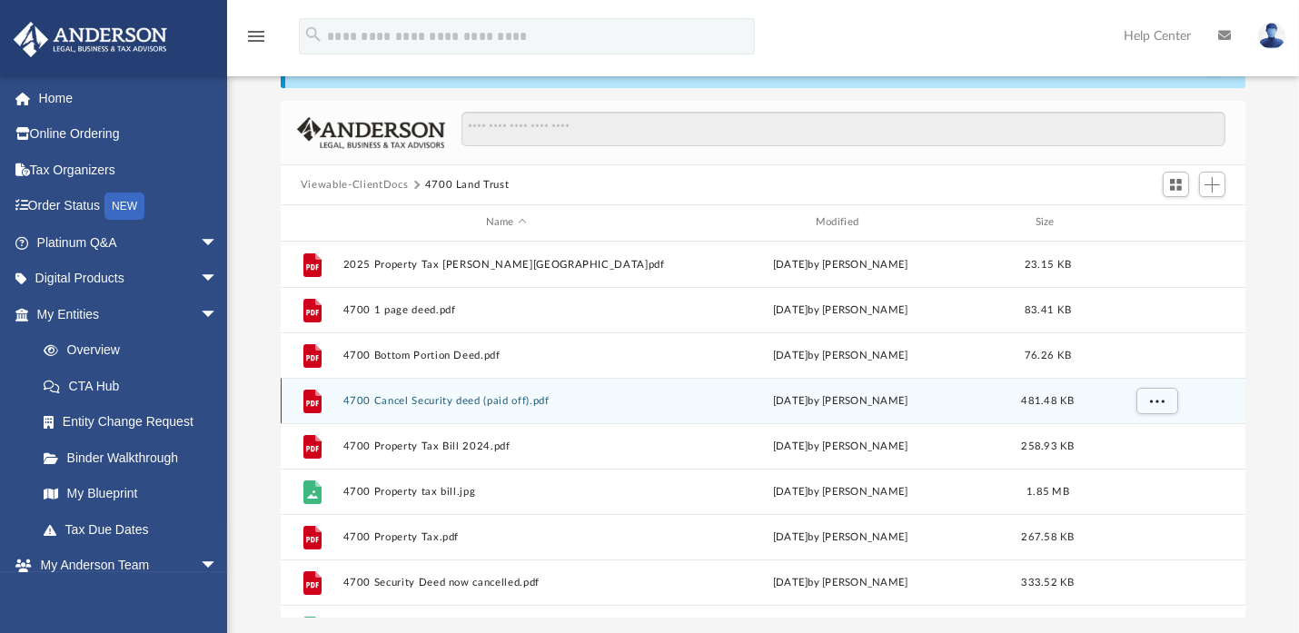
click at [414, 399] on button "4700 Cancel Security deed (paid off).pdf" at bounding box center [506, 401] width 326 height 12
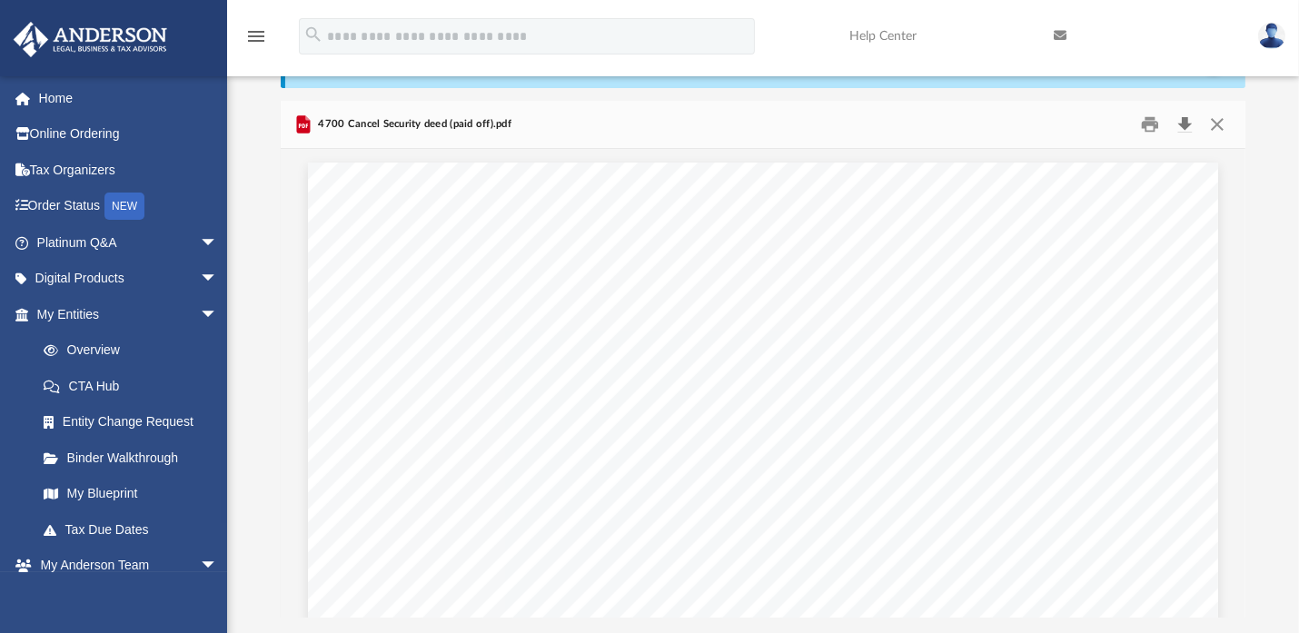
click at [1183, 121] on button "Download" at bounding box center [1184, 125] width 33 height 28
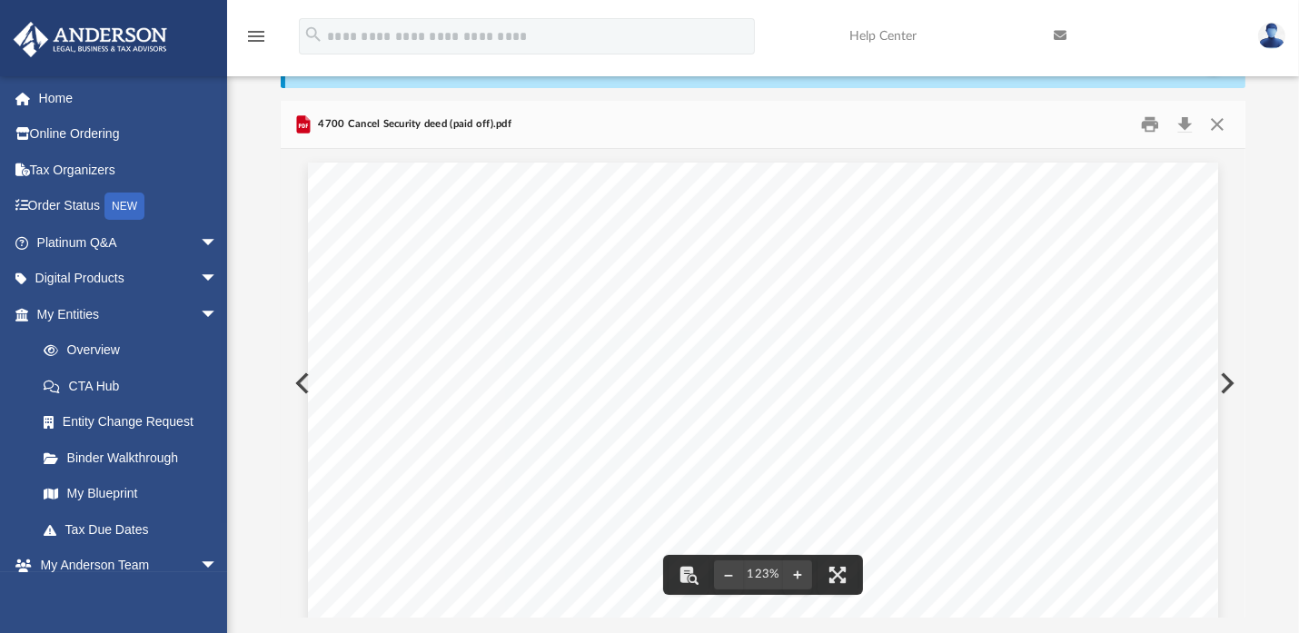
click at [263, 181] on div "Difficulty viewing your box folder? You can also access your account directly o…" at bounding box center [763, 327] width 1072 height 580
click at [1217, 125] on button "Close" at bounding box center [1217, 125] width 33 height 28
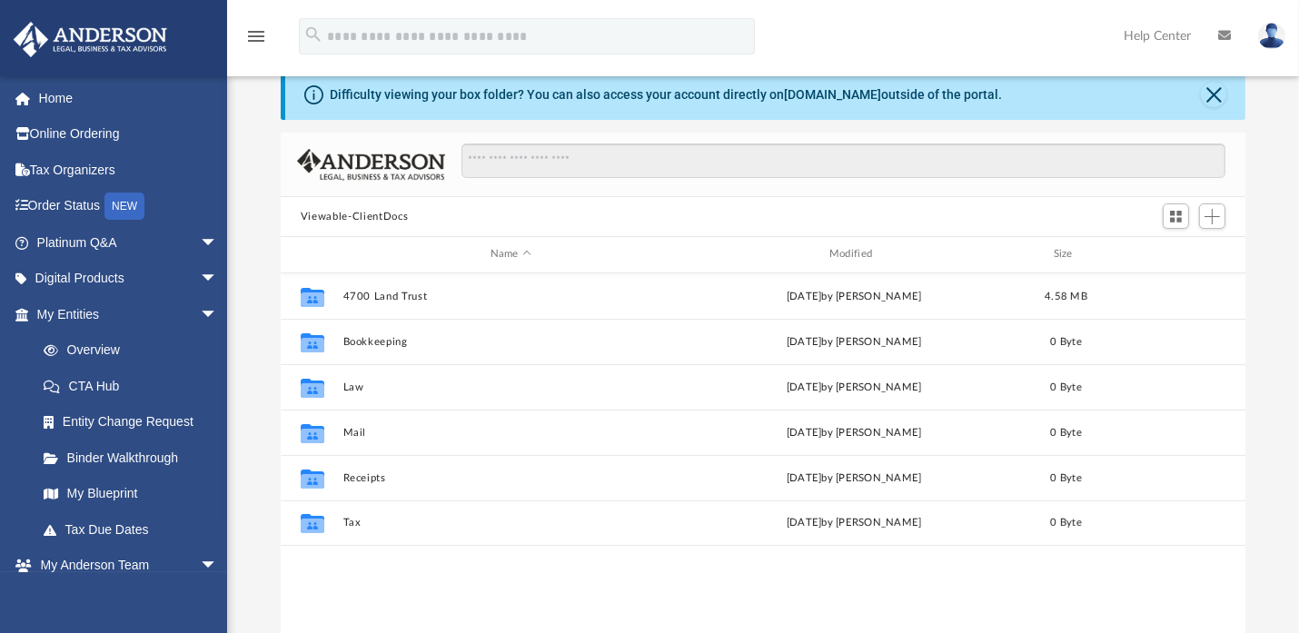
scroll to position [394, 946]
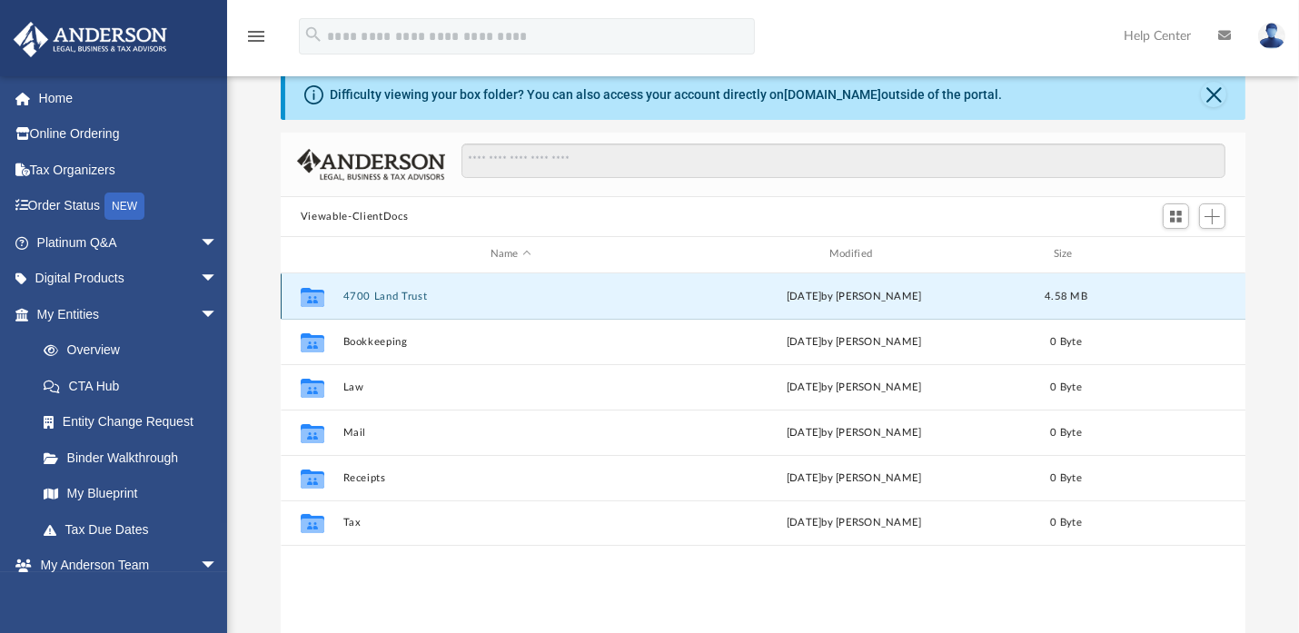
click at [397, 298] on button "4700 Land Trust" at bounding box center [510, 297] width 335 height 12
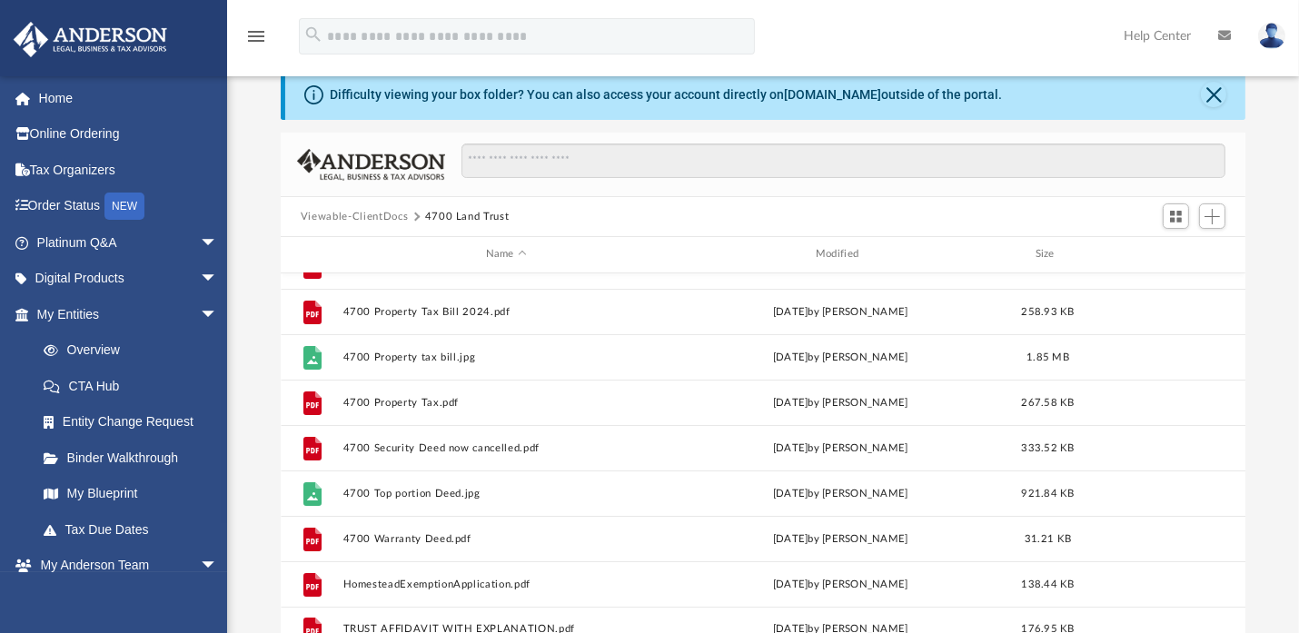
scroll to position [168, 0]
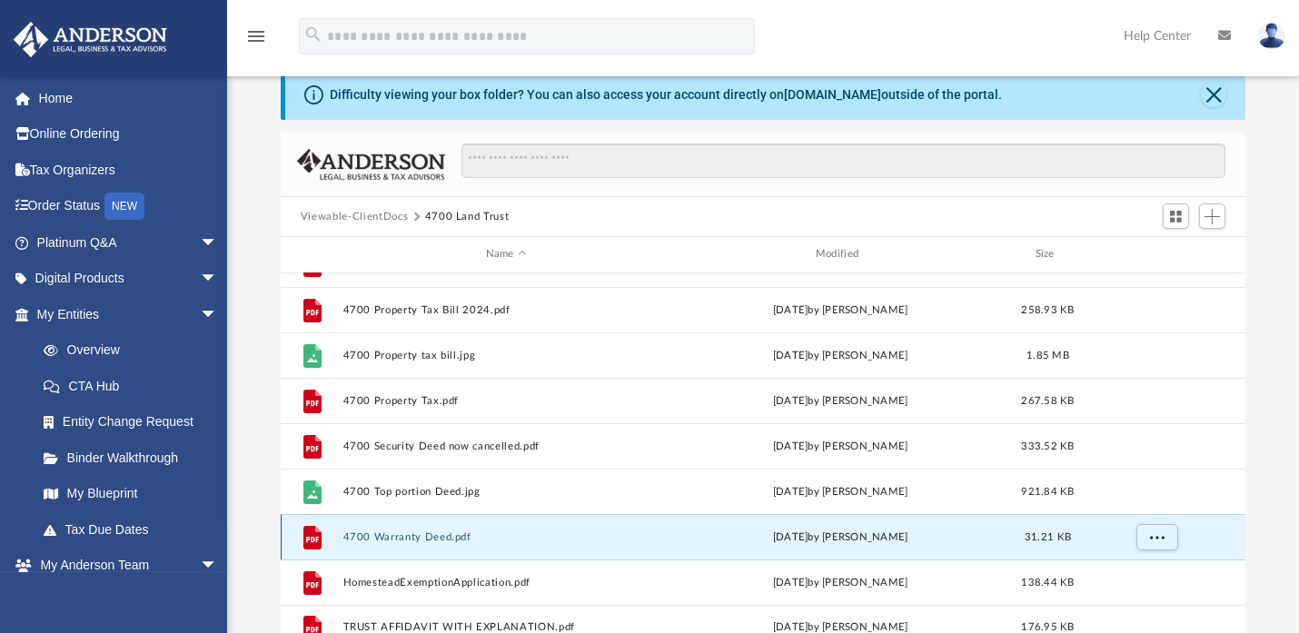
click at [422, 536] on button "4700 Warranty Deed.pdf" at bounding box center [506, 537] width 326 height 12
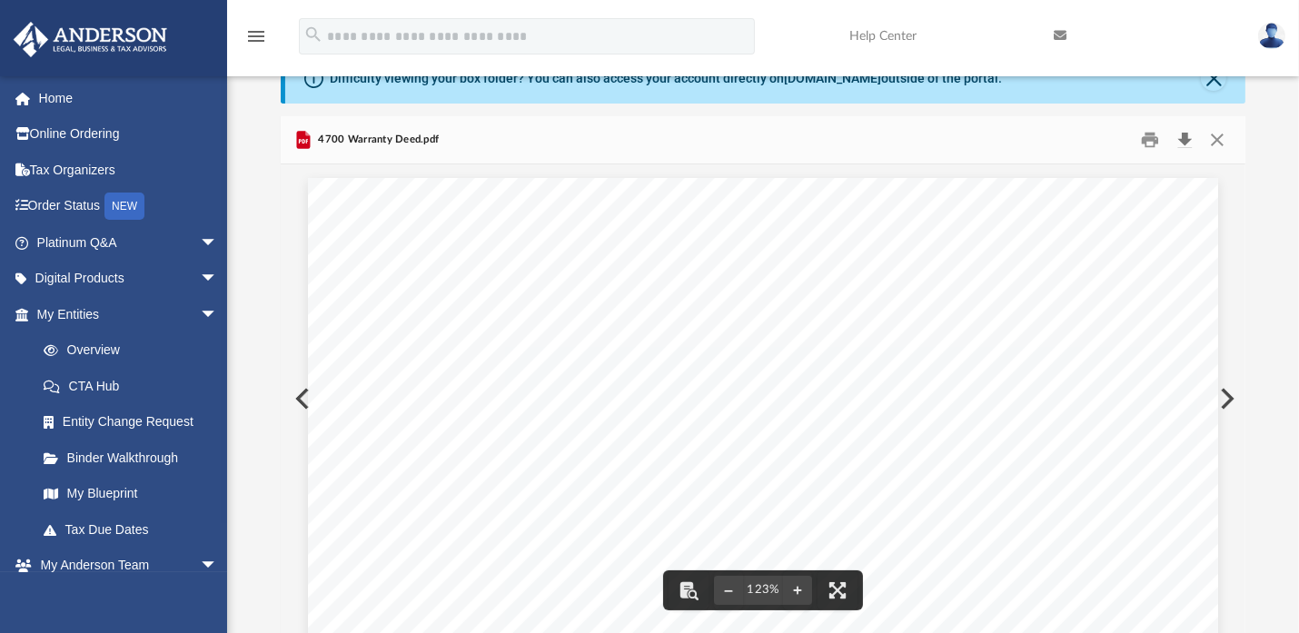
click at [1183, 138] on button "Download" at bounding box center [1184, 140] width 33 height 28
